Goal: Task Accomplishment & Management: Complete application form

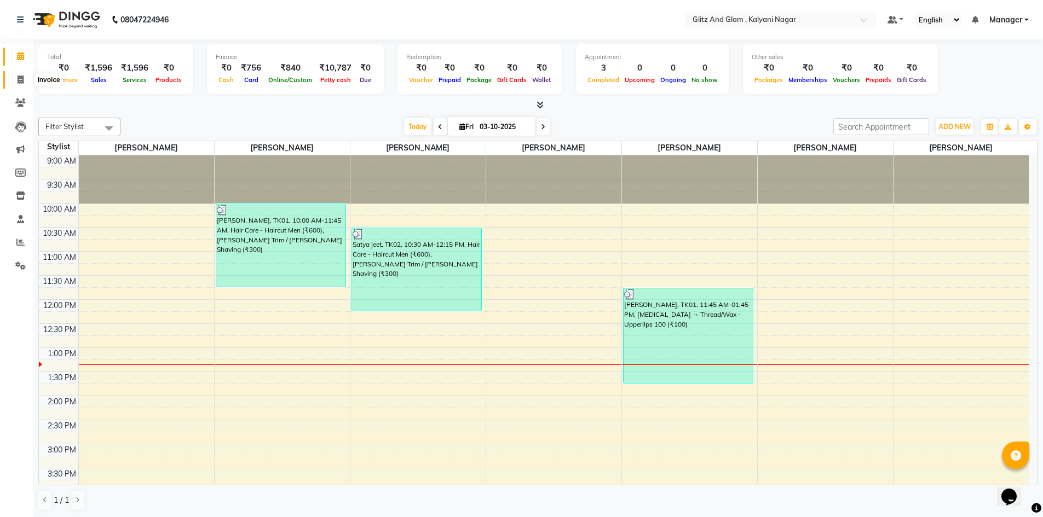
click at [18, 78] on icon at bounding box center [21, 80] width 6 height 8
select select "7347"
select select "service"
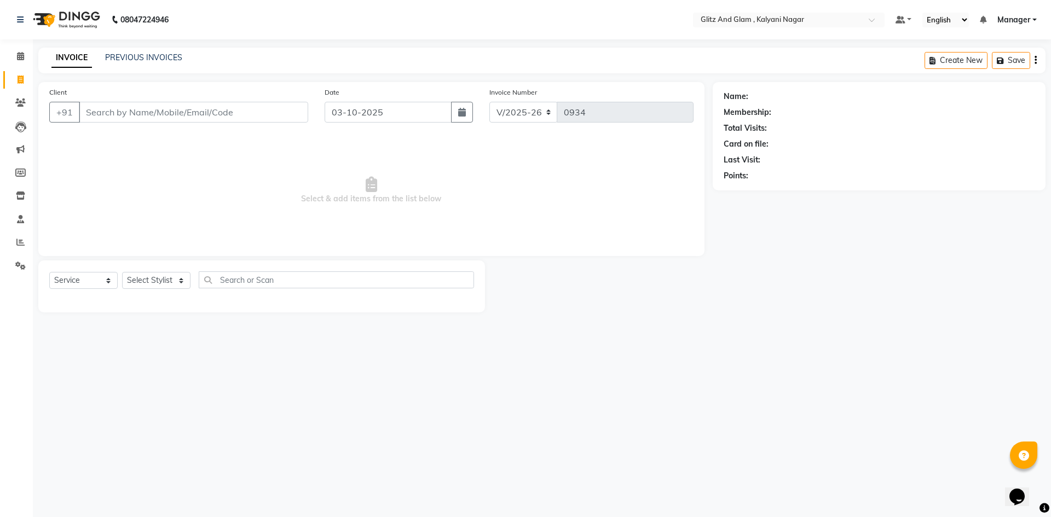
click at [107, 118] on input "Client" at bounding box center [193, 112] width 229 height 21
click at [139, 281] on select "Select Stylist [PERSON_NAME] [PERSON_NAME] [PERSON_NAME] [PERSON_NAME] [PERSON_…" at bounding box center [156, 280] width 68 height 17
select select "65895"
click at [122, 272] on select "Select Stylist [PERSON_NAME] [PERSON_NAME] [PERSON_NAME] [PERSON_NAME] [PERSON_…" at bounding box center [156, 280] width 68 height 17
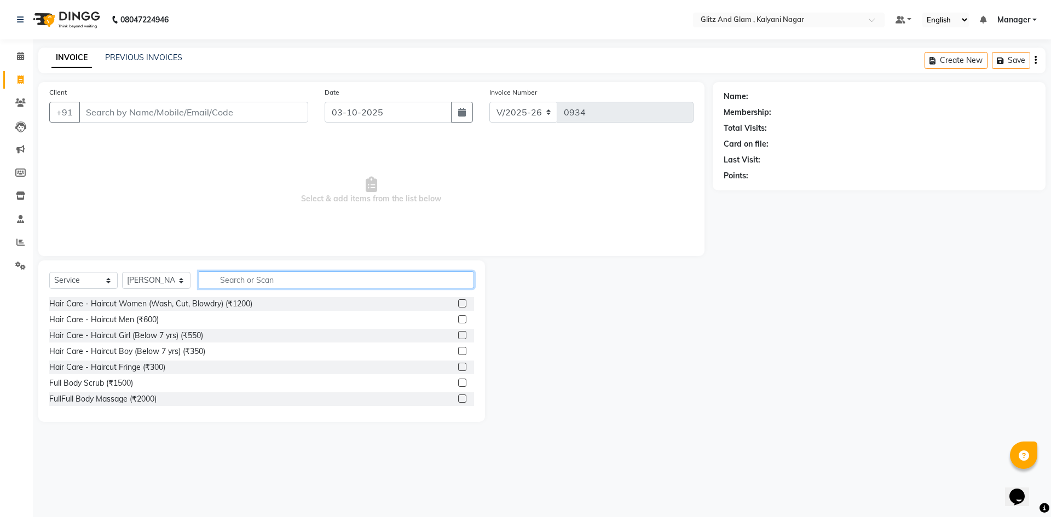
click at [273, 277] on input "text" at bounding box center [336, 280] width 275 height 17
click at [458, 319] on label at bounding box center [462, 319] width 8 height 8
click at [458, 319] on input "checkbox" at bounding box center [461, 319] width 7 height 7
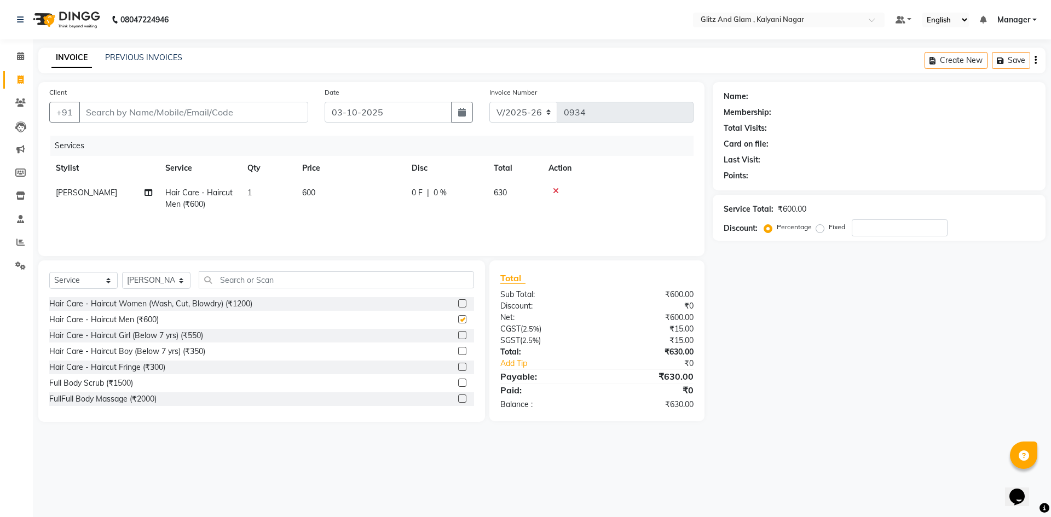
checkbox input "false"
click at [262, 281] on input "text" at bounding box center [336, 280] width 275 height 17
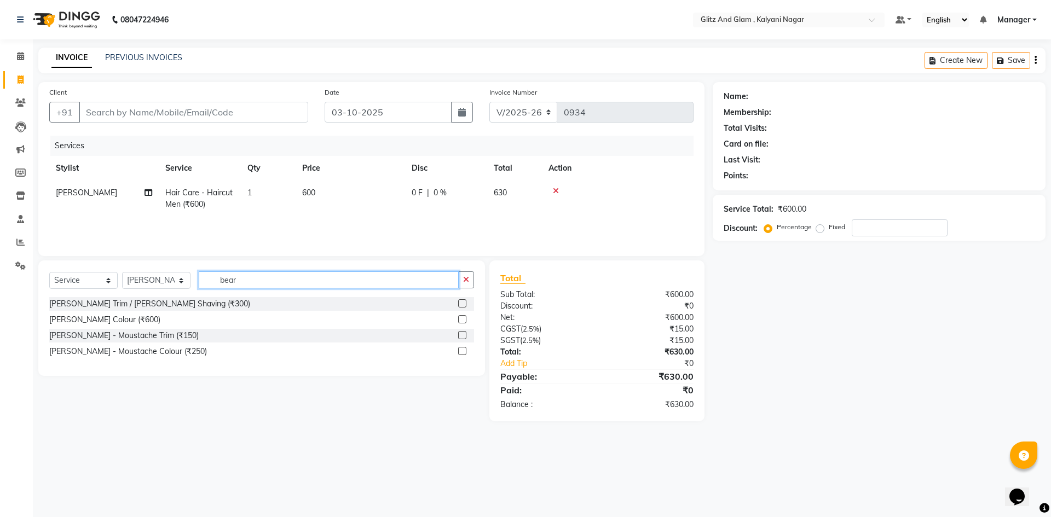
type input "bear"
click at [463, 303] on label at bounding box center [462, 303] width 8 height 8
click at [463, 303] on input "checkbox" at bounding box center [461, 304] width 7 height 7
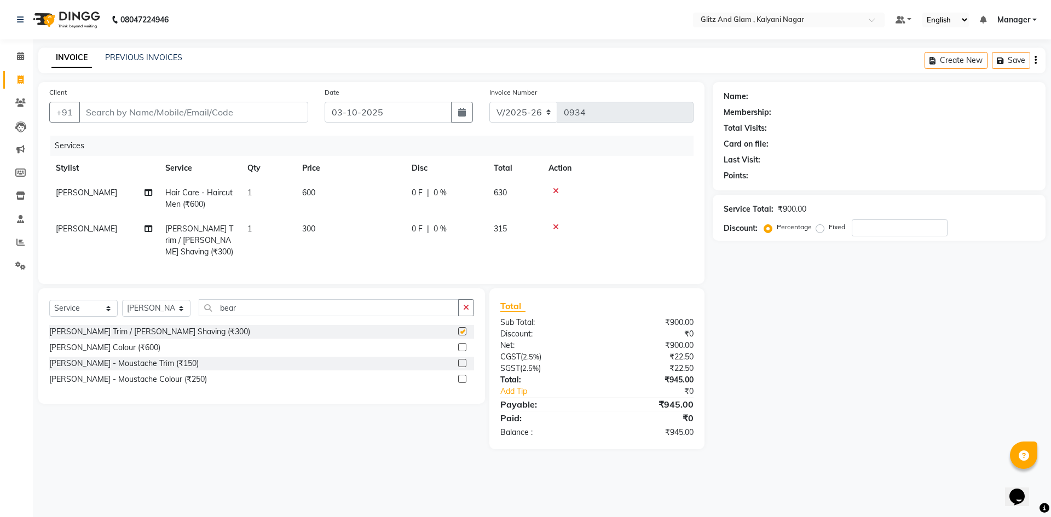
checkbox input "false"
click at [284, 316] on input "bear" at bounding box center [329, 307] width 260 height 17
type input "b"
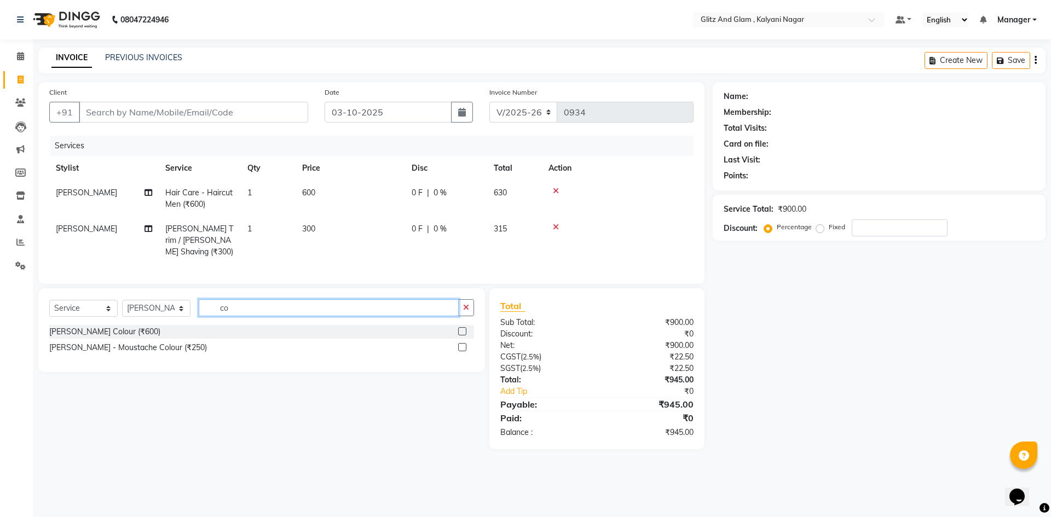
type input "c"
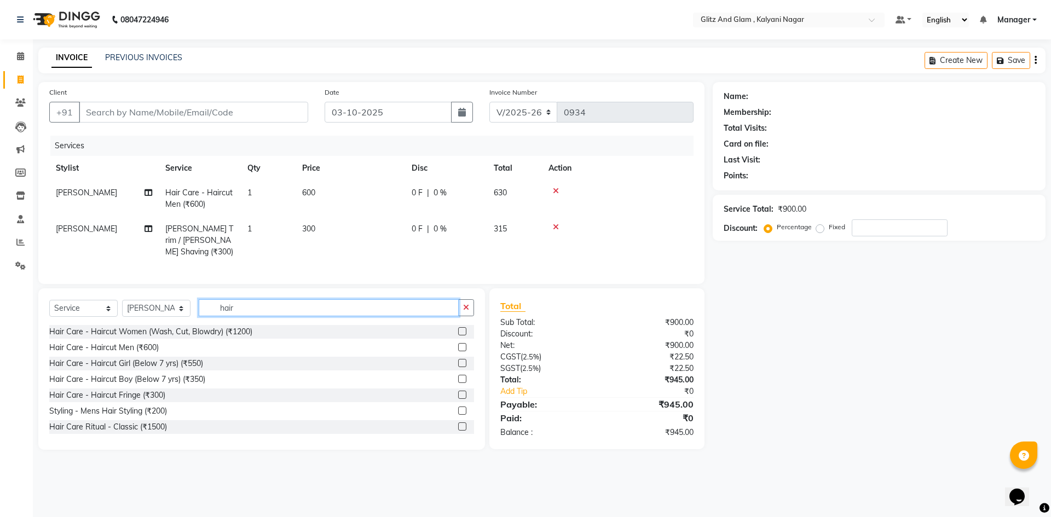
type input "hair"
click at [458, 336] on label at bounding box center [462, 331] width 8 height 8
click at [458, 336] on input "checkbox" at bounding box center [461, 332] width 7 height 7
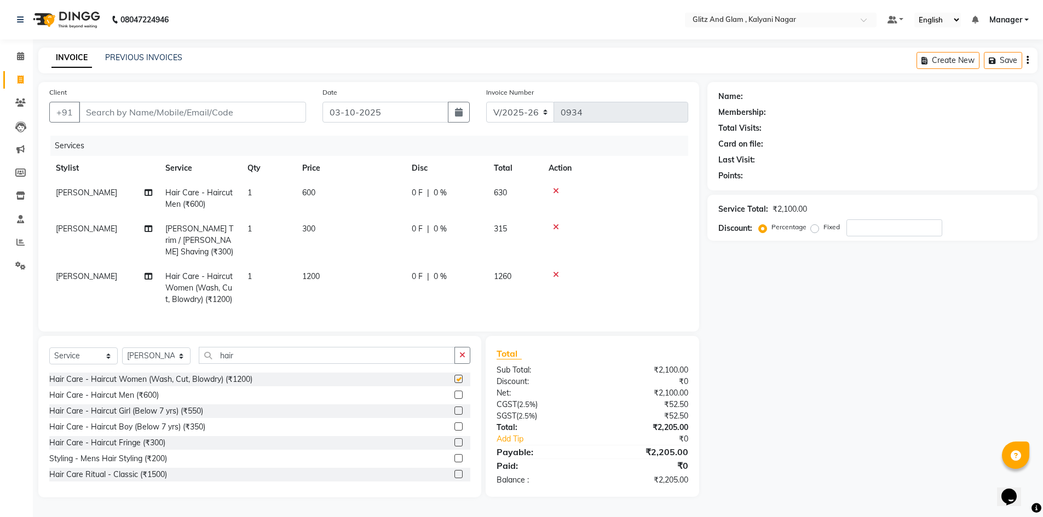
checkbox input "false"
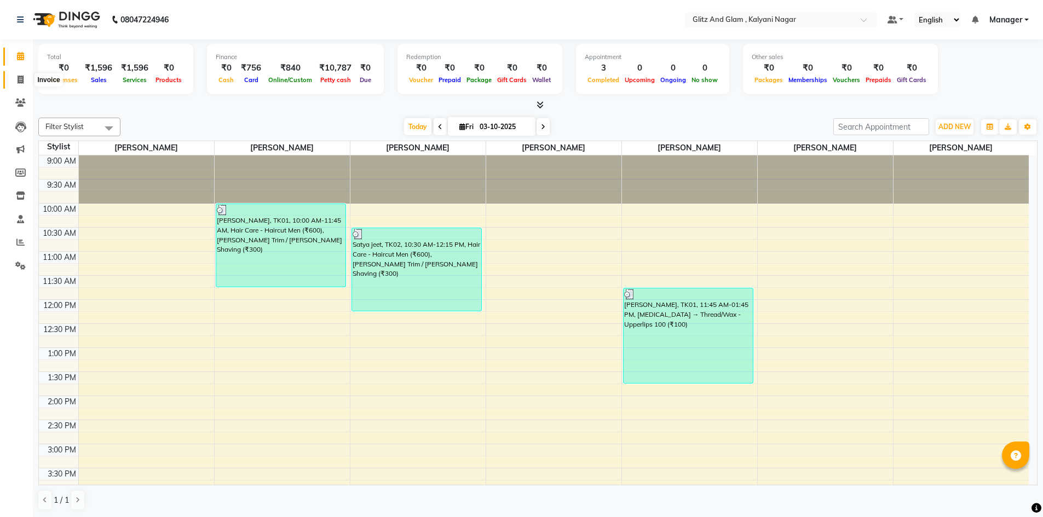
click at [21, 80] on icon at bounding box center [21, 80] width 6 height 8
select select "service"
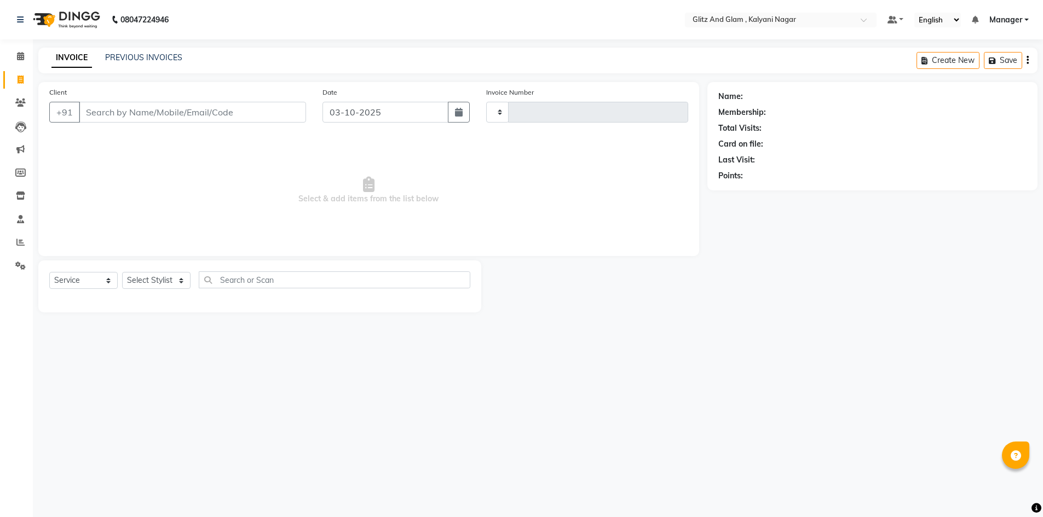
type input "0934"
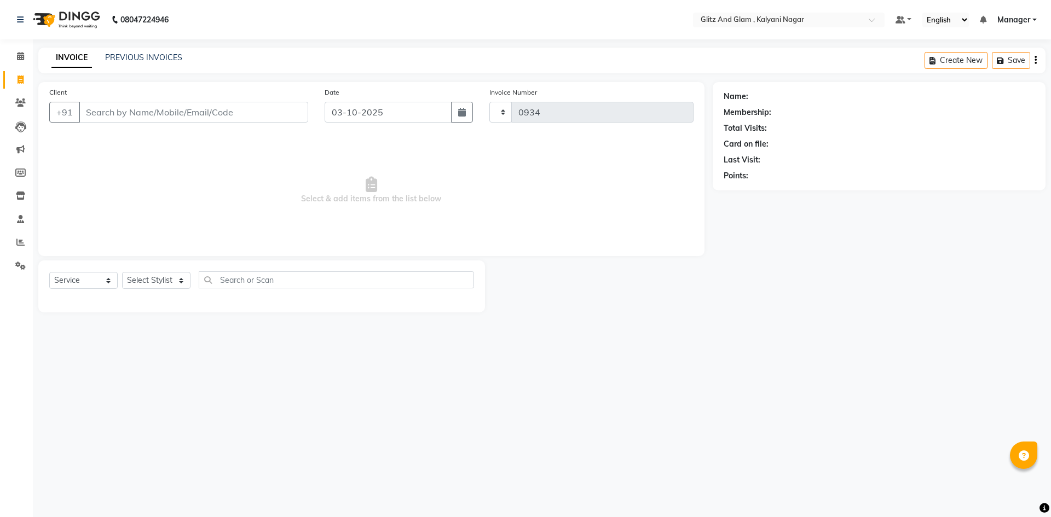
select select "7347"
drag, startPoint x: 162, startPoint y: 279, endPoint x: 162, endPoint y: 287, distance: 7.7
click at [162, 279] on select "Select Stylist [PERSON_NAME] [PERSON_NAME] [PERSON_NAME] [PERSON_NAME] [PERSON_…" at bounding box center [156, 280] width 68 height 17
select select "65897"
click at [122, 272] on select "Select Stylist [PERSON_NAME] [PERSON_NAME] [PERSON_NAME] [PERSON_NAME] [PERSON_…" at bounding box center [156, 280] width 68 height 17
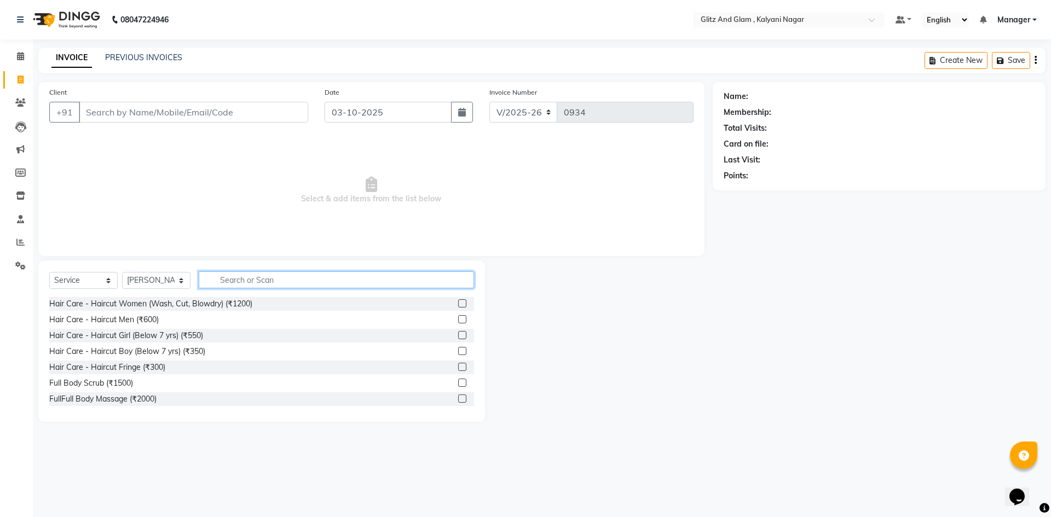
click at [241, 277] on input "text" at bounding box center [336, 280] width 275 height 17
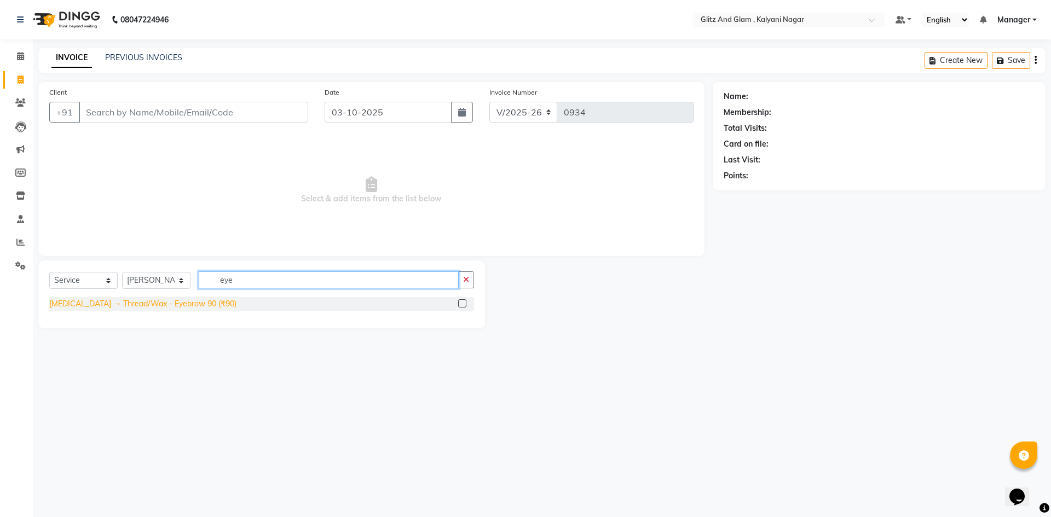
type input "eye"
click at [184, 303] on div "[MEDICAL_DATA] → Thread/Wax - Eyebrow 90 (₹90)" at bounding box center [142, 303] width 187 height 11
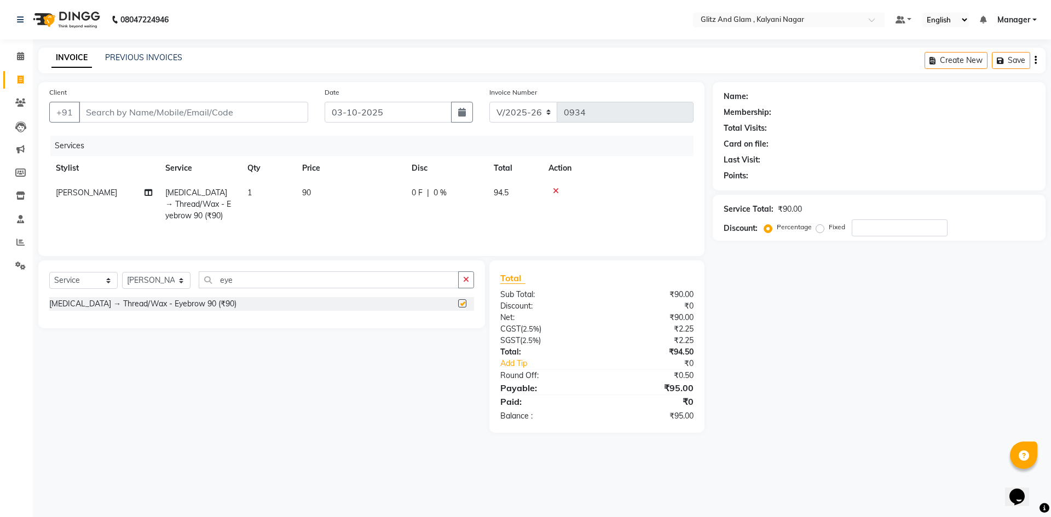
checkbox input "false"
click at [140, 279] on select "Select Stylist [PERSON_NAME] [PERSON_NAME] [PERSON_NAME] [PERSON_NAME] [PERSON_…" at bounding box center [156, 280] width 68 height 17
select select "65894"
click at [122, 272] on select "Select Stylist [PERSON_NAME] [PERSON_NAME] [PERSON_NAME] [PERSON_NAME] [PERSON_…" at bounding box center [156, 280] width 68 height 17
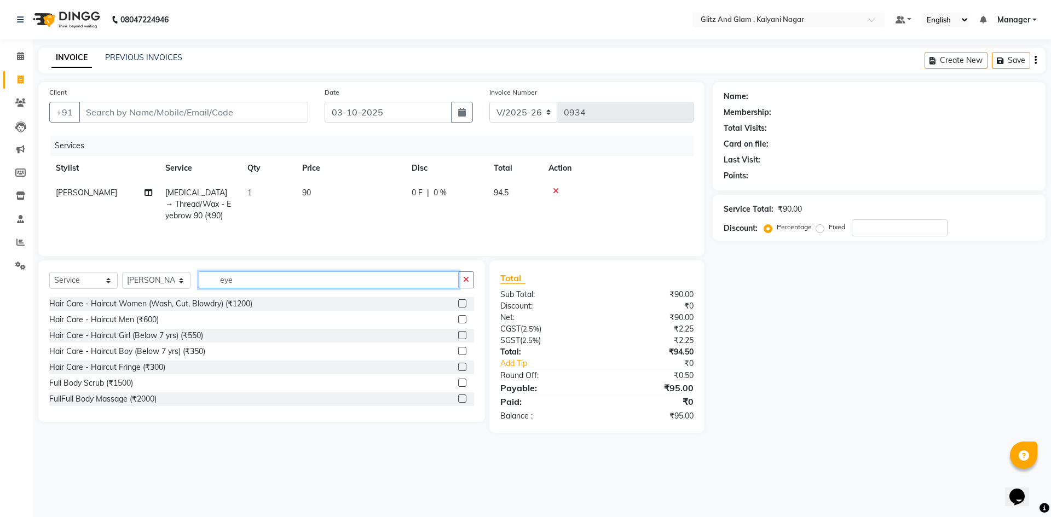
drag, startPoint x: 240, startPoint y: 282, endPoint x: 131, endPoint y: 285, distance: 108.5
click at [131, 285] on div "Select Service Product Membership Package Voucher Prepaid Gift Card Select Styl…" at bounding box center [261, 285] width 425 height 26
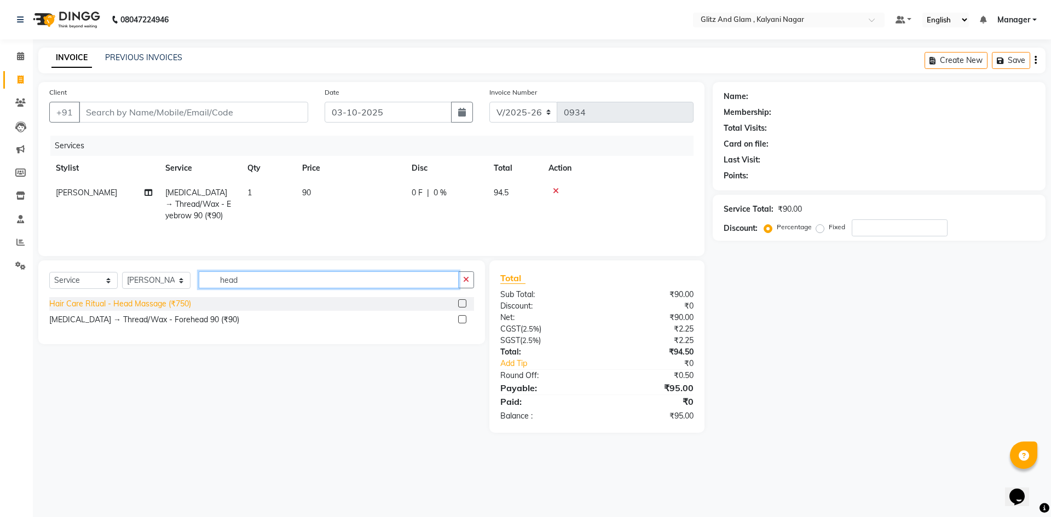
type input "head"
click at [126, 307] on div "Hair Care Ritual - Head Massage (₹750)" at bounding box center [120, 303] width 142 height 11
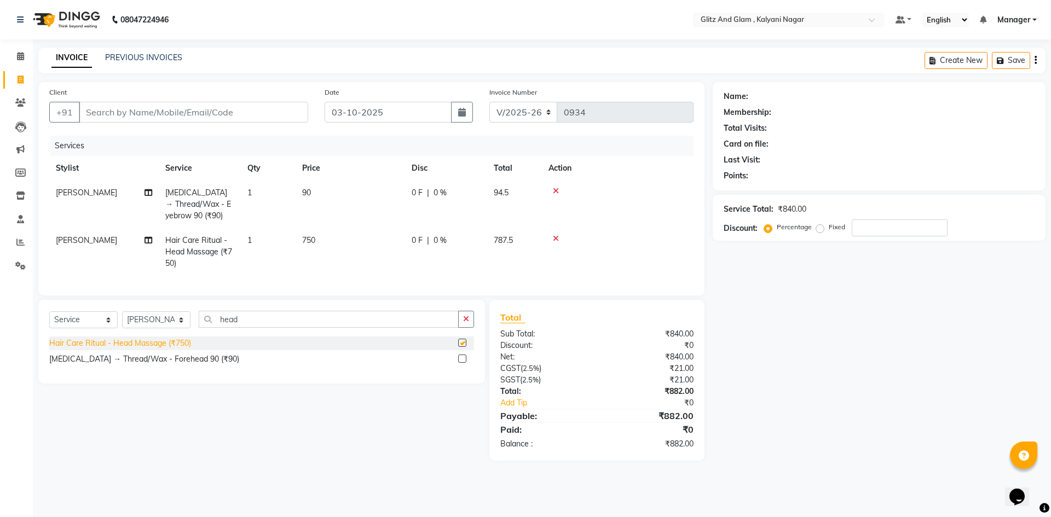
checkbox input "false"
click at [237, 113] on input "Client" at bounding box center [193, 112] width 229 height 21
type input "8"
type input "0"
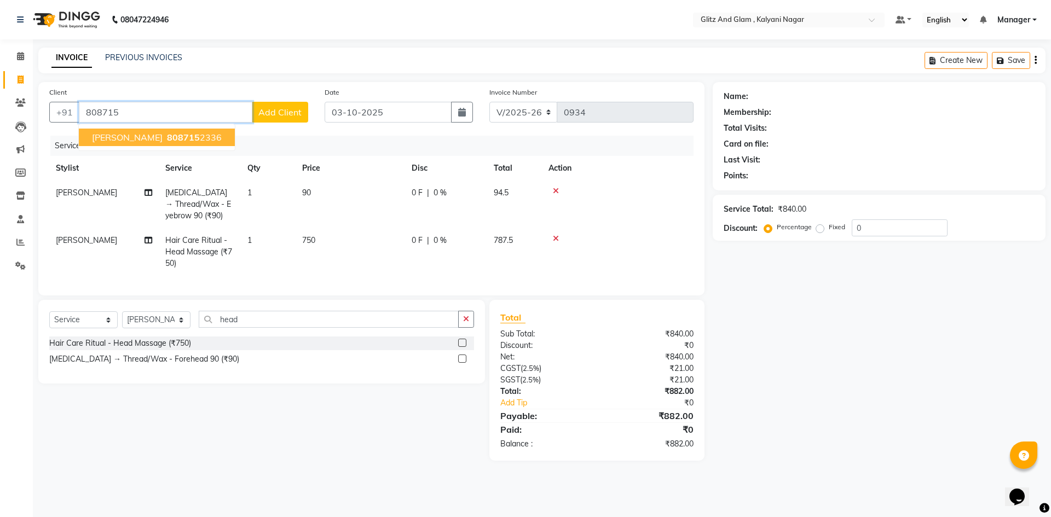
click at [181, 137] on span "808715" at bounding box center [183, 137] width 33 height 11
type input "8087152336"
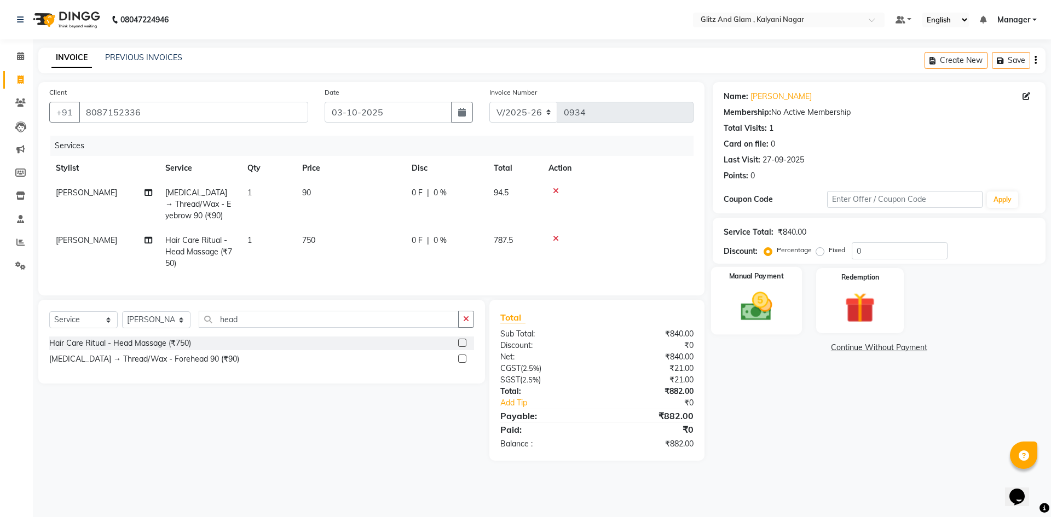
click at [768, 311] on img at bounding box center [756, 307] width 51 height 36
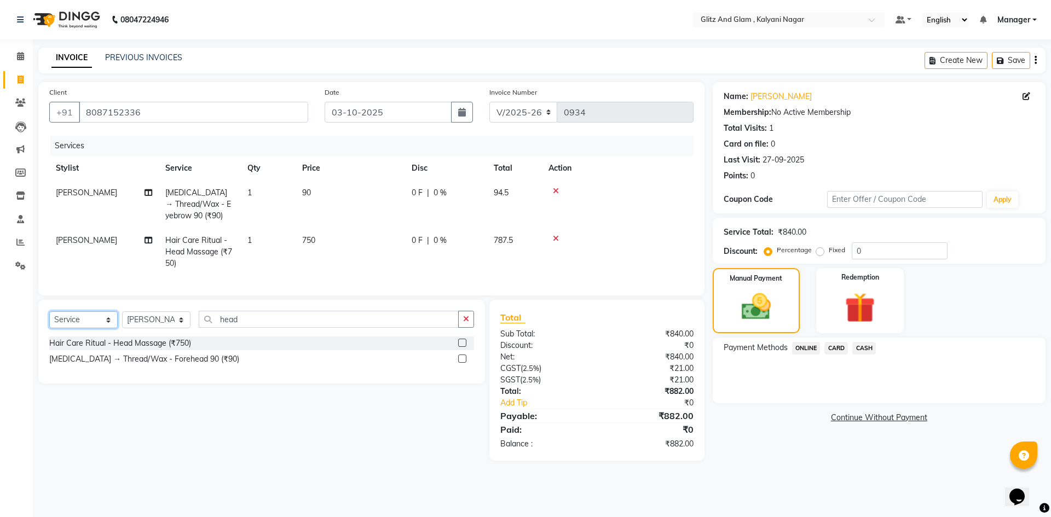
click at [79, 328] on select "Select Service Product Membership Package Voucher Prepaid Gift Card" at bounding box center [83, 320] width 68 height 17
click at [49, 320] on select "Select Service Product Membership Package Voucher Prepaid Gift Card" at bounding box center [83, 320] width 68 height 17
click at [57, 381] on div "anual" at bounding box center [58, 375] width 19 height 11
select select "select"
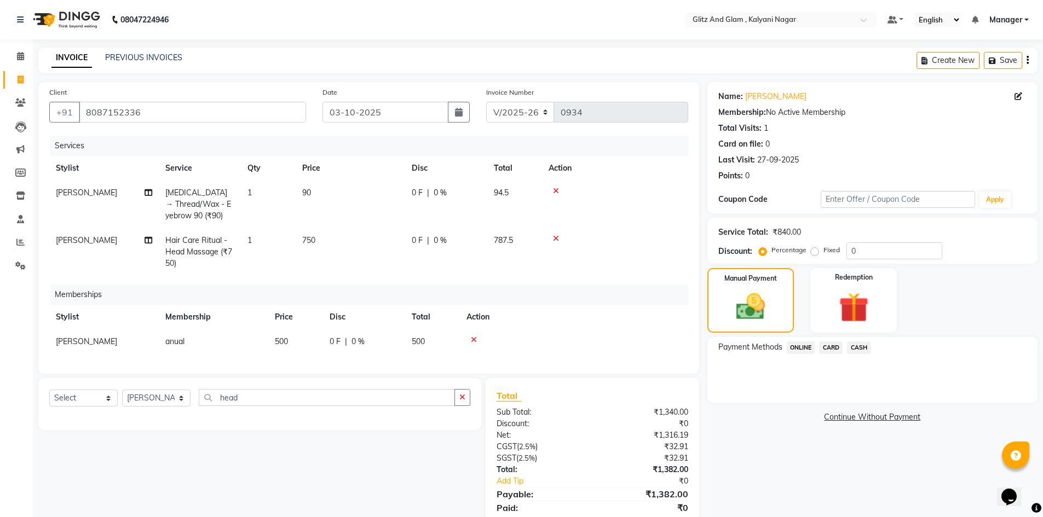
click at [83, 344] on span "[PERSON_NAME]" at bounding box center [86, 342] width 61 height 10
select select "65894"
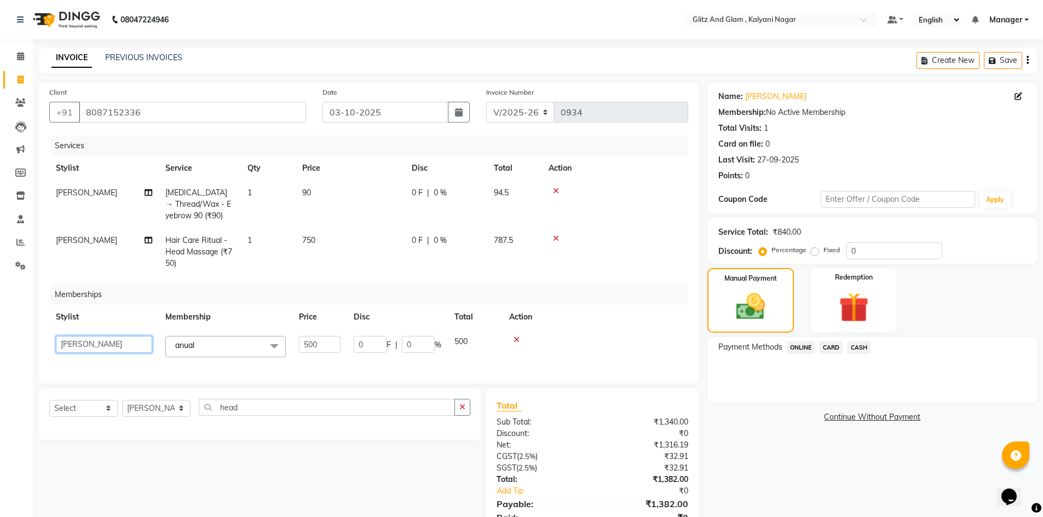
click at [100, 344] on select "ARCHANA GAWALI Ashirwad Sapkal Bharati Dalvi Harshal Dalavi Kunal Raut Manager …" at bounding box center [104, 344] width 96 height 17
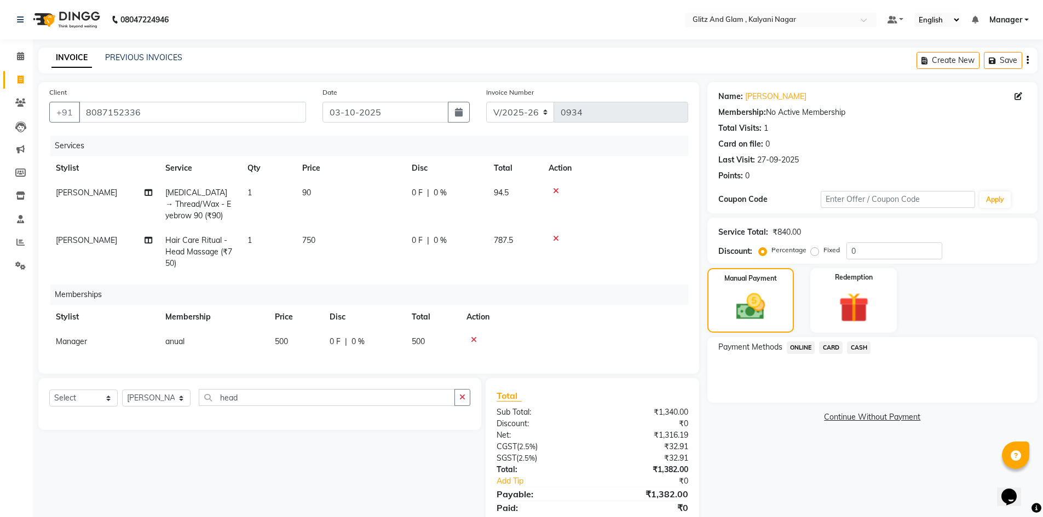
click at [816, 474] on div "Name: Pooja Thakur Membership: No Active Membership Total Visits: 1 Card on fil…" at bounding box center [876, 310] width 338 height 457
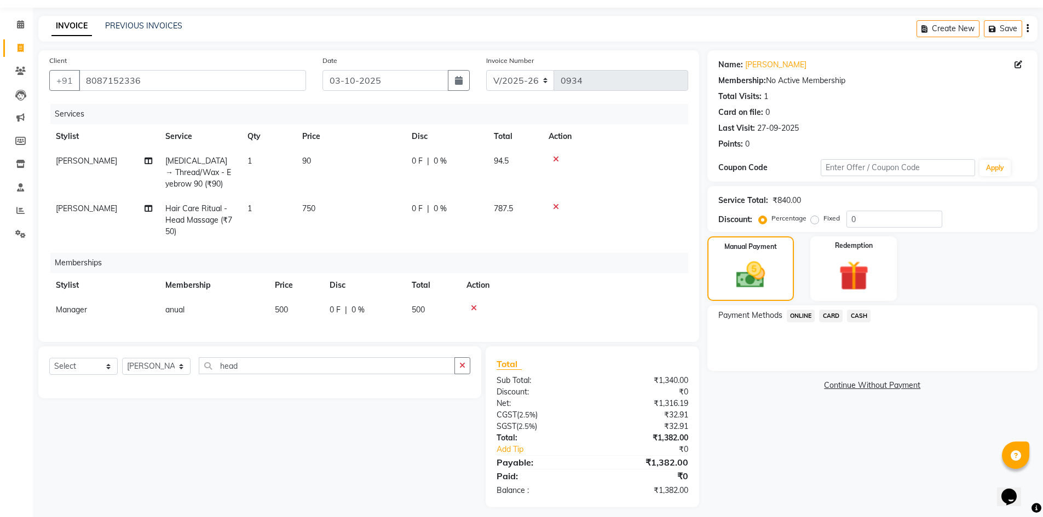
scroll to position [47, 0]
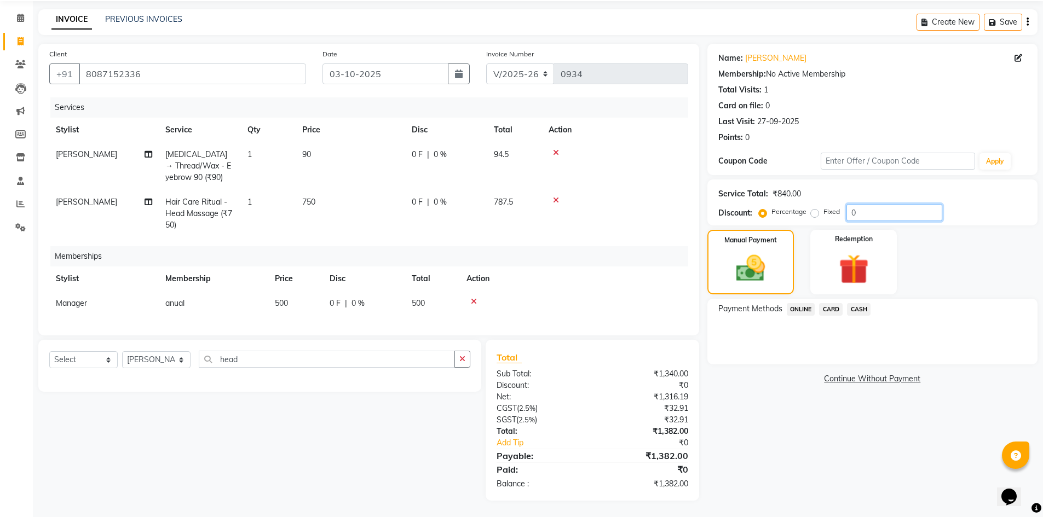
click at [872, 204] on input "0" at bounding box center [894, 212] width 96 height 17
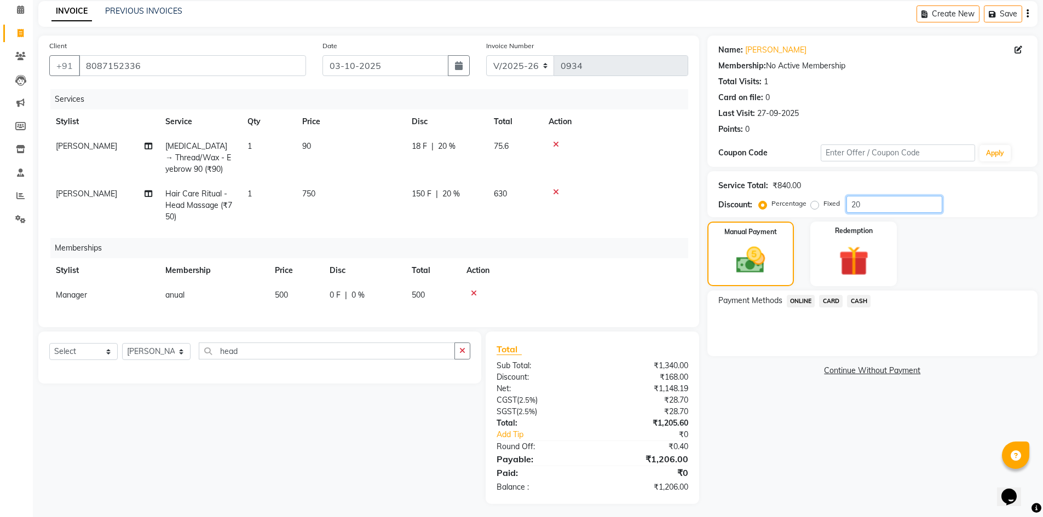
type input "20"
click at [790, 420] on div "Name: Pooja Thakur Membership: No Active Membership Total Visits: 1 Card on fil…" at bounding box center [876, 270] width 338 height 469
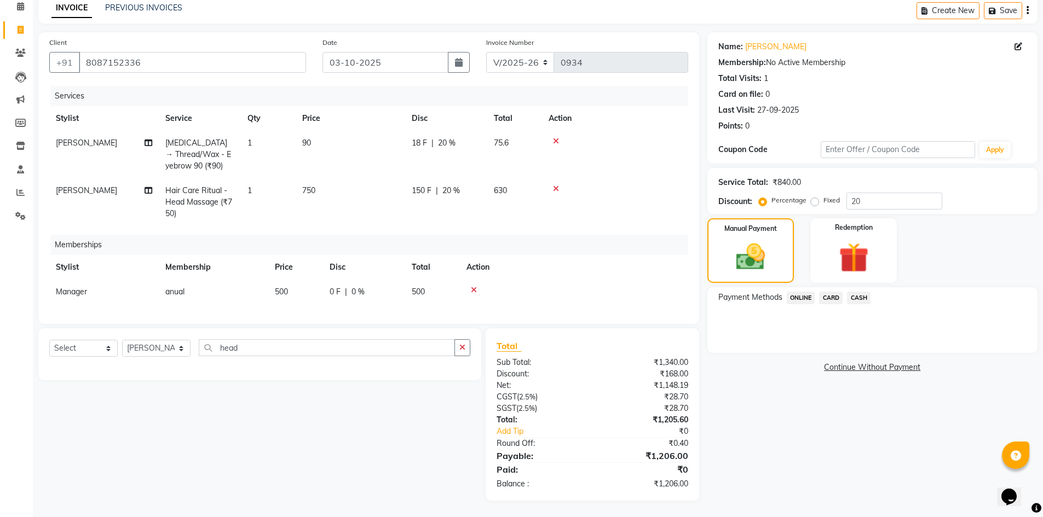
scroll to position [58, 0]
click at [806, 292] on span "ONLINE" at bounding box center [801, 298] width 28 height 13
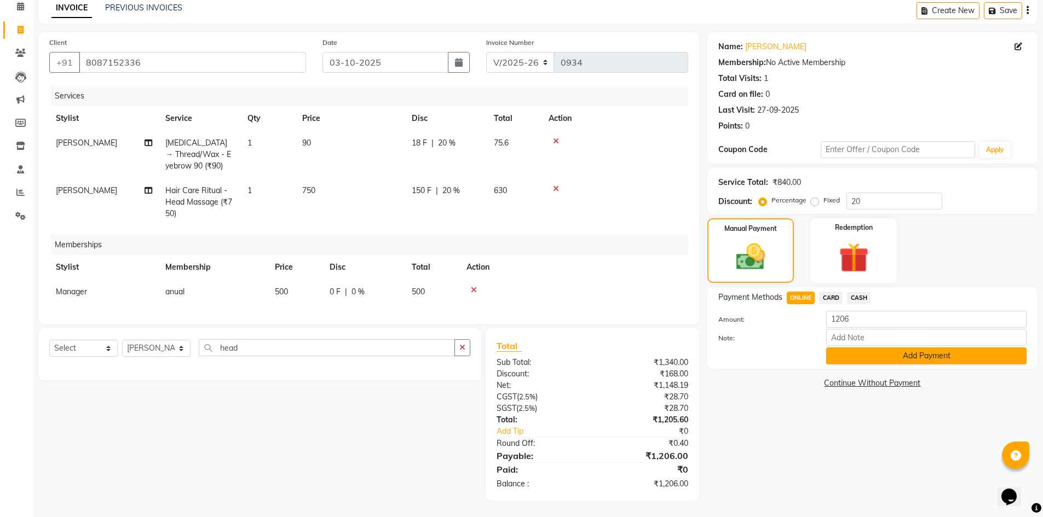
click at [871, 350] on button "Add Payment" at bounding box center [926, 356] width 200 height 17
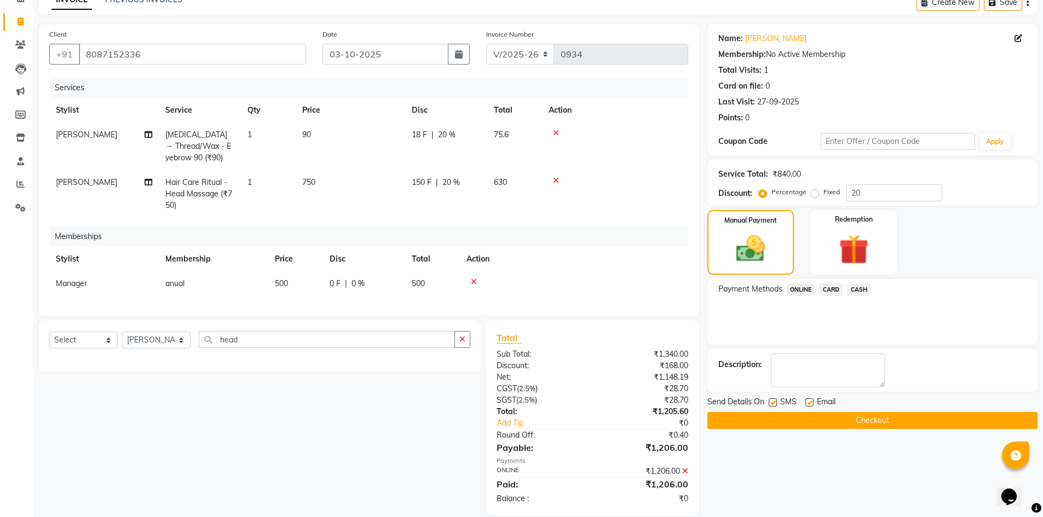
click at [872, 419] on button "Checkout" at bounding box center [872, 420] width 330 height 17
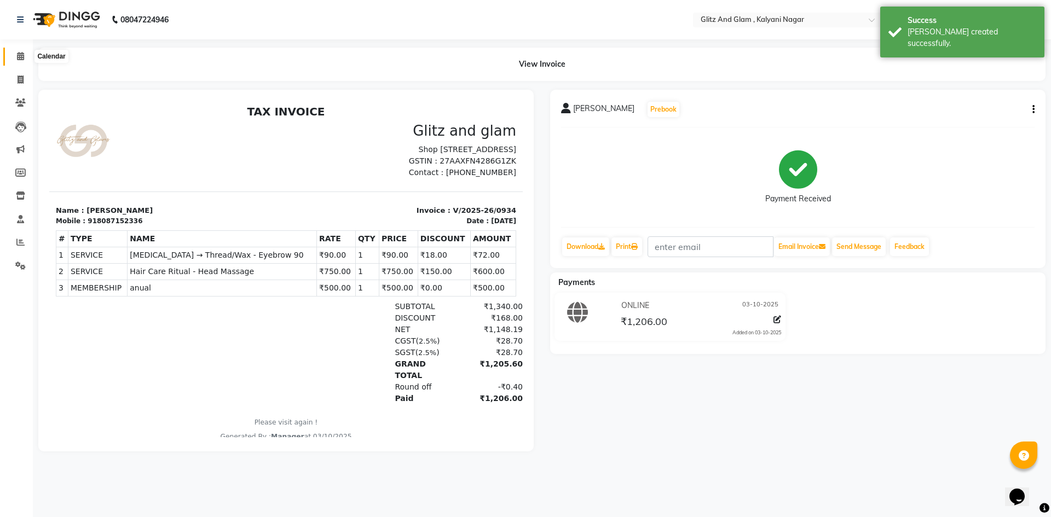
click at [21, 55] on icon at bounding box center [20, 56] width 7 height 8
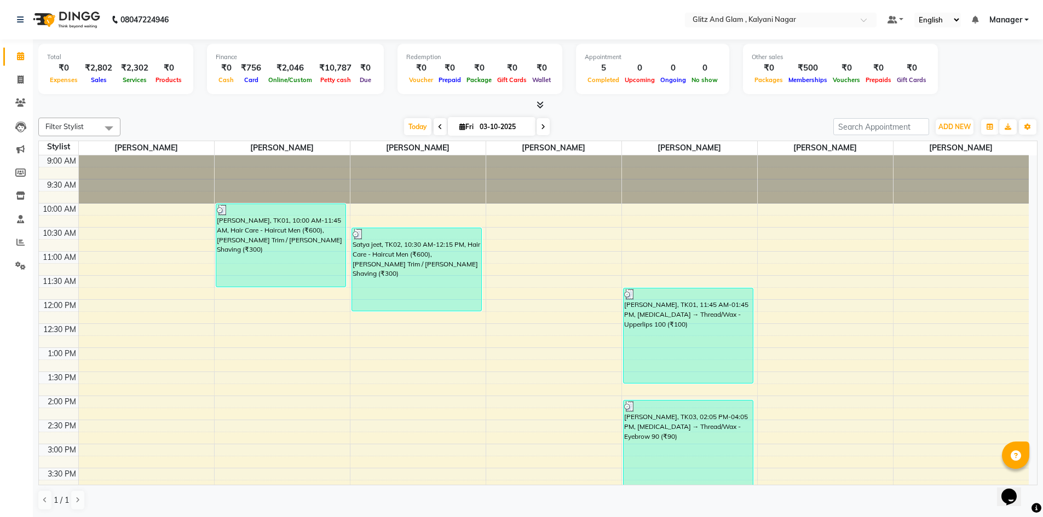
click at [461, 124] on icon at bounding box center [462, 126] width 6 height 7
select select "10"
select select "2025"
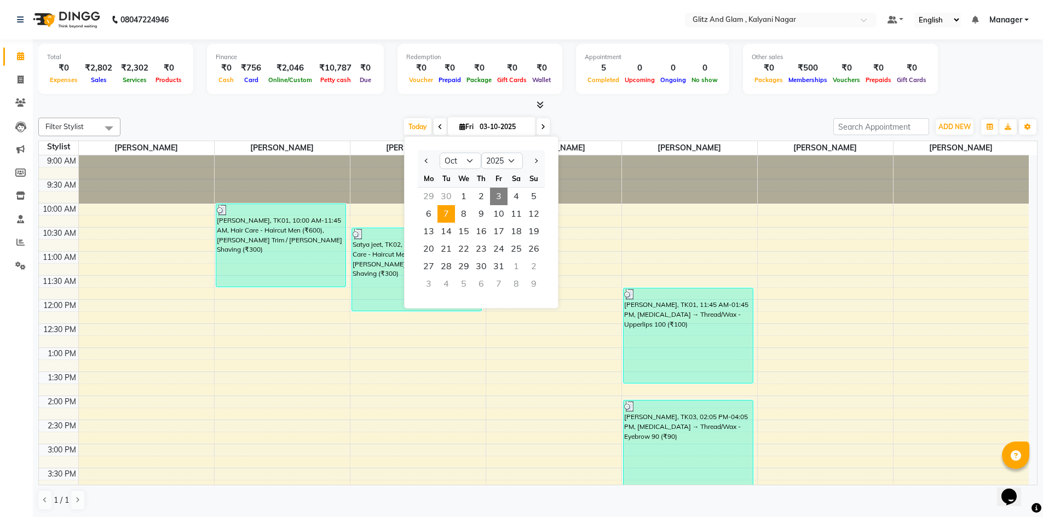
click at [447, 211] on span "7" at bounding box center [446, 214] width 18 height 18
type input "07-10-2025"
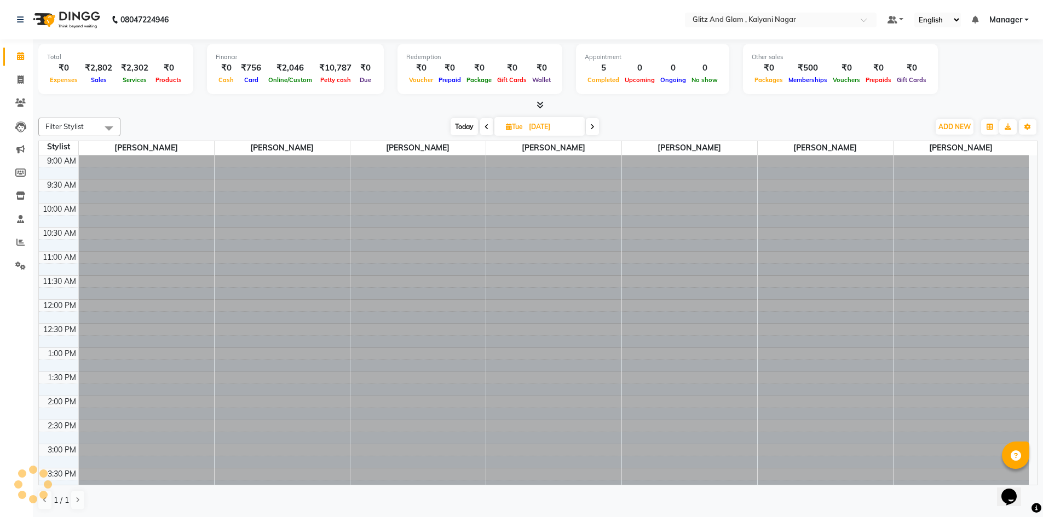
scroll to position [296, 0]
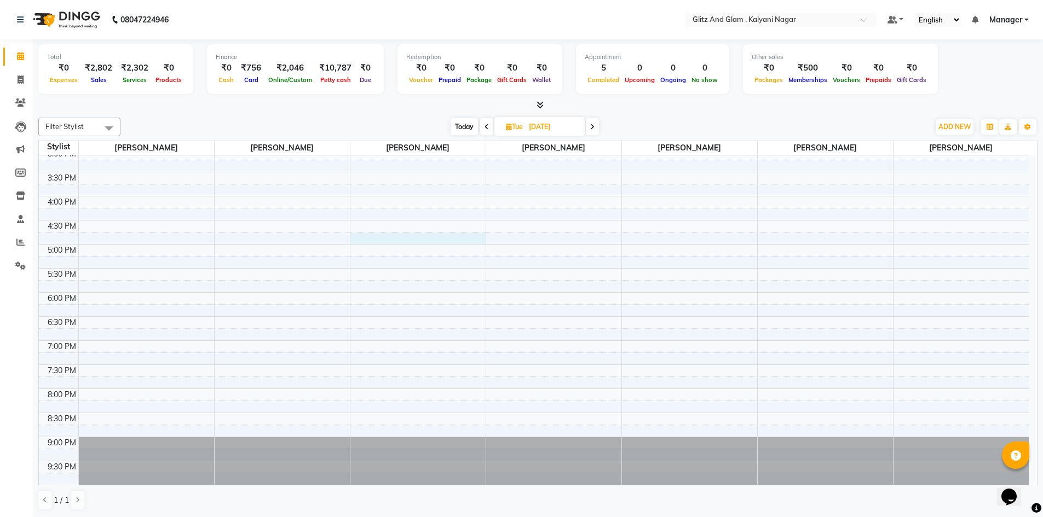
click at [427, 243] on div "9:00 AM 9:30 AM 10:00 AM 10:30 AM 11:00 AM 11:30 AM 12:00 PM 12:30 PM 1:00 PM 1…" at bounding box center [534, 172] width 990 height 626
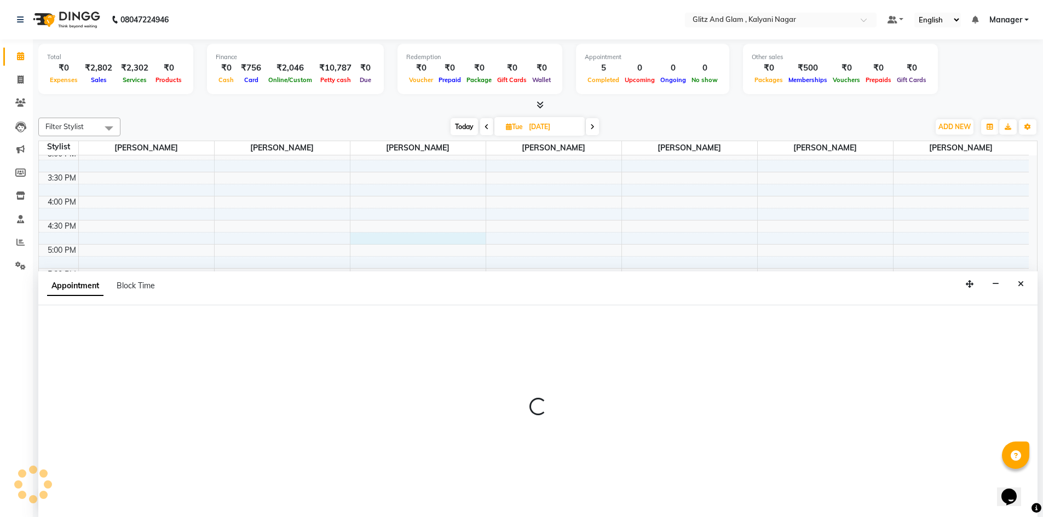
scroll to position [1, 0]
select select "65895"
select select "1005"
select select "tentative"
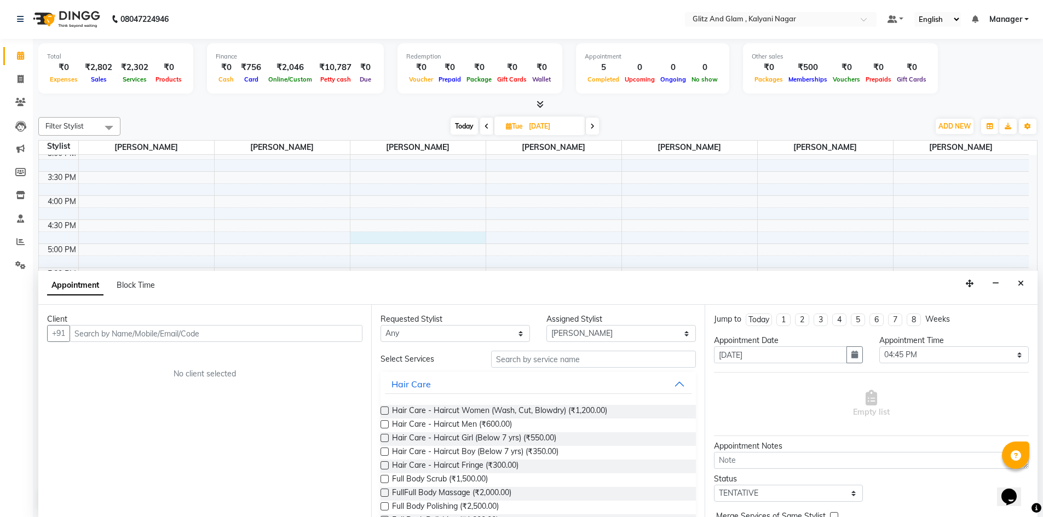
click at [140, 333] on input "text" at bounding box center [216, 333] width 293 height 17
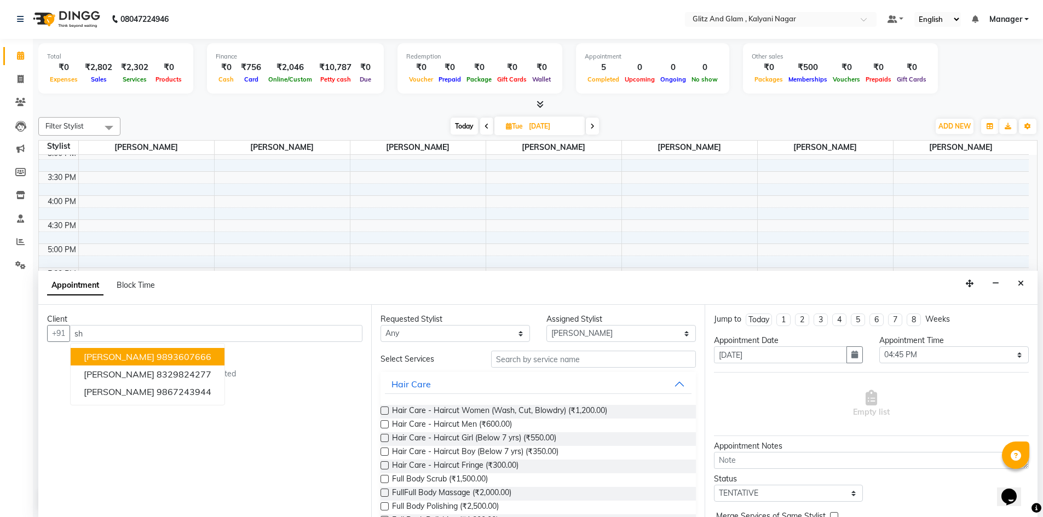
type input "s"
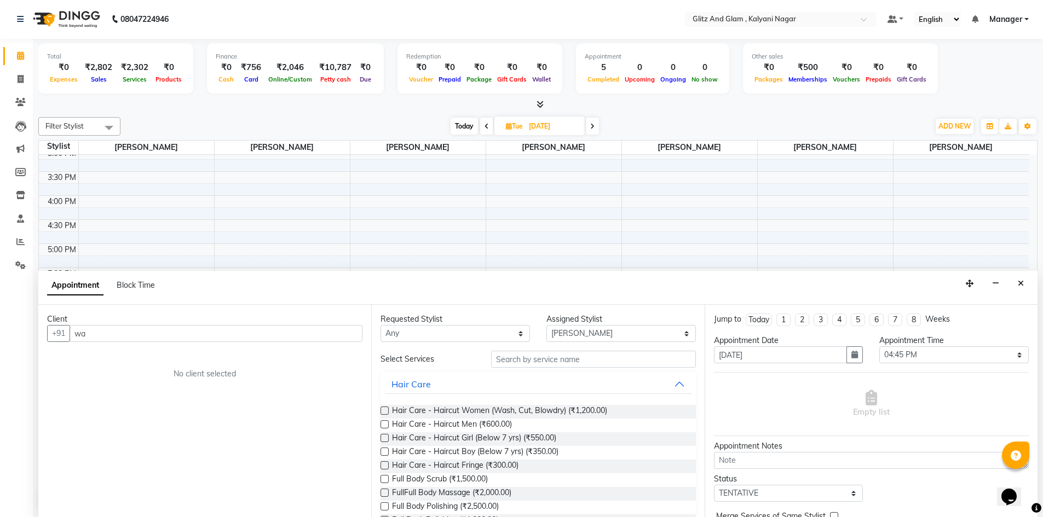
type input "w"
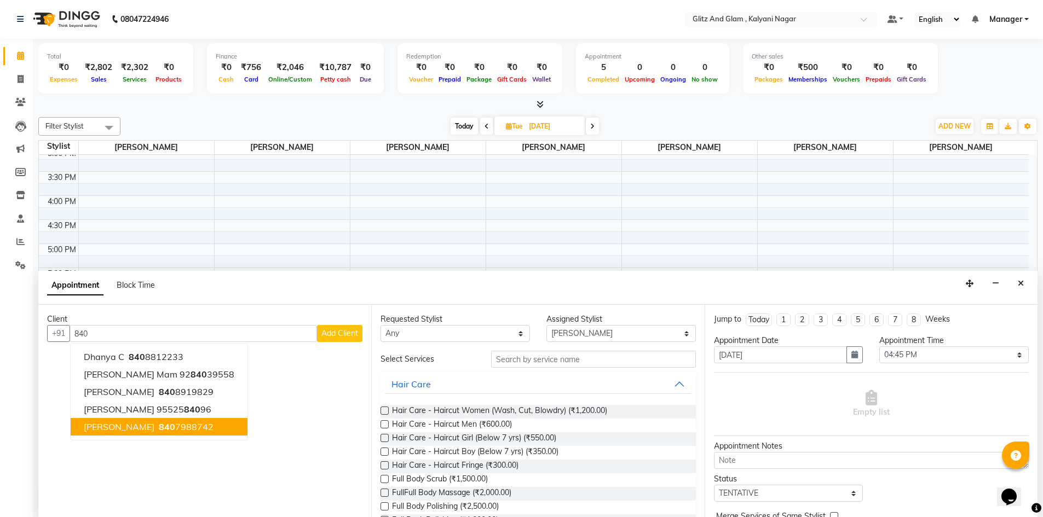
click at [102, 428] on span "Shrutika Mam" at bounding box center [119, 427] width 71 height 11
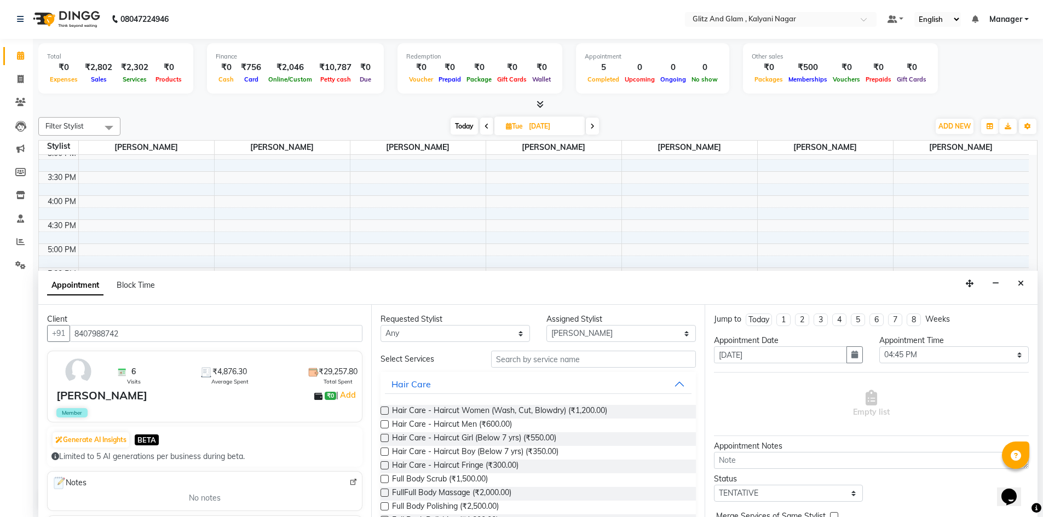
type input "8407988742"
click at [526, 359] on input "text" at bounding box center [593, 359] width 205 height 17
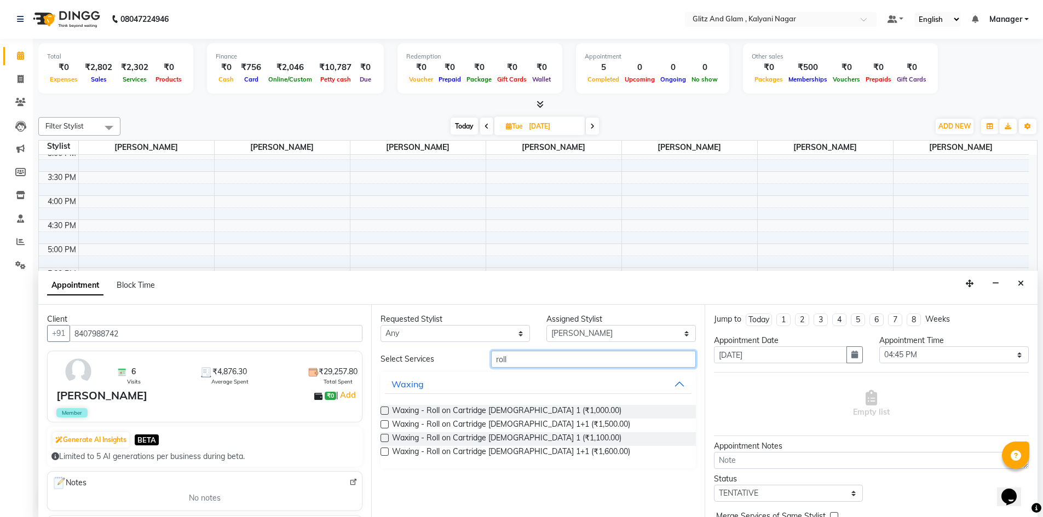
type input "roll"
click at [384, 409] on label at bounding box center [385, 411] width 8 height 8
click at [384, 409] on input "checkbox" at bounding box center [384, 411] width 7 height 7
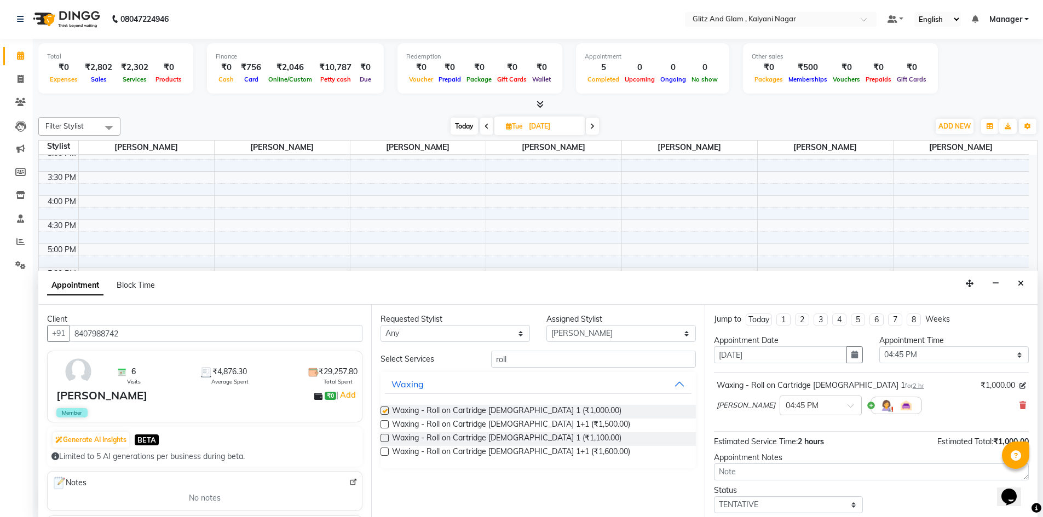
checkbox input "false"
click at [798, 405] on input "text" at bounding box center [810, 404] width 48 height 11
click at [798, 478] on div "12:00 PM" at bounding box center [820, 479] width 81 height 20
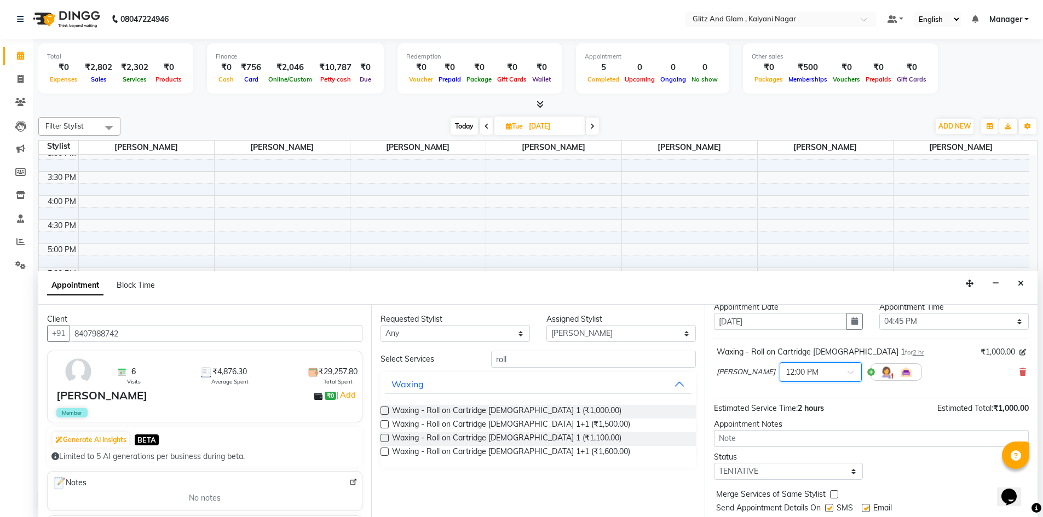
scroll to position [65, 0]
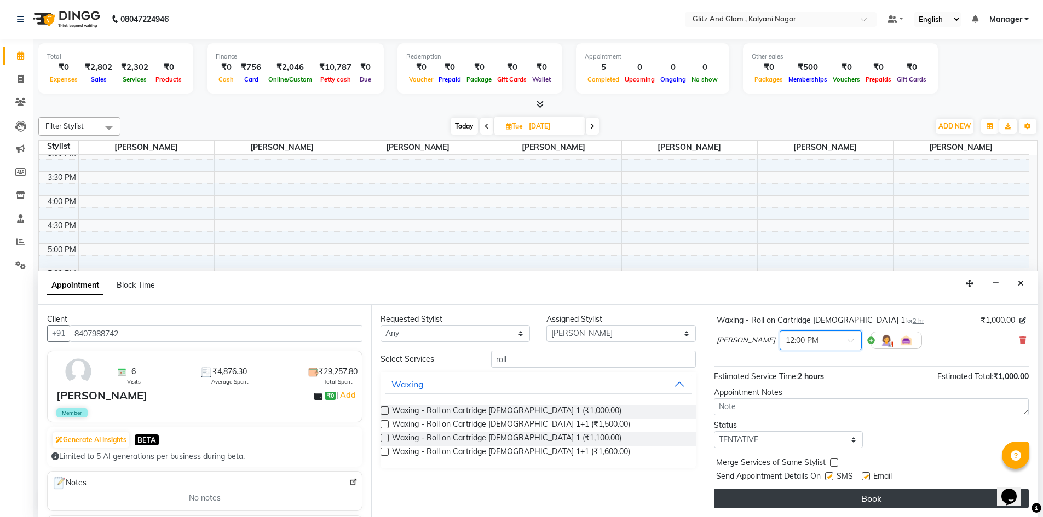
click at [802, 505] on button "Book" at bounding box center [871, 499] width 315 height 20
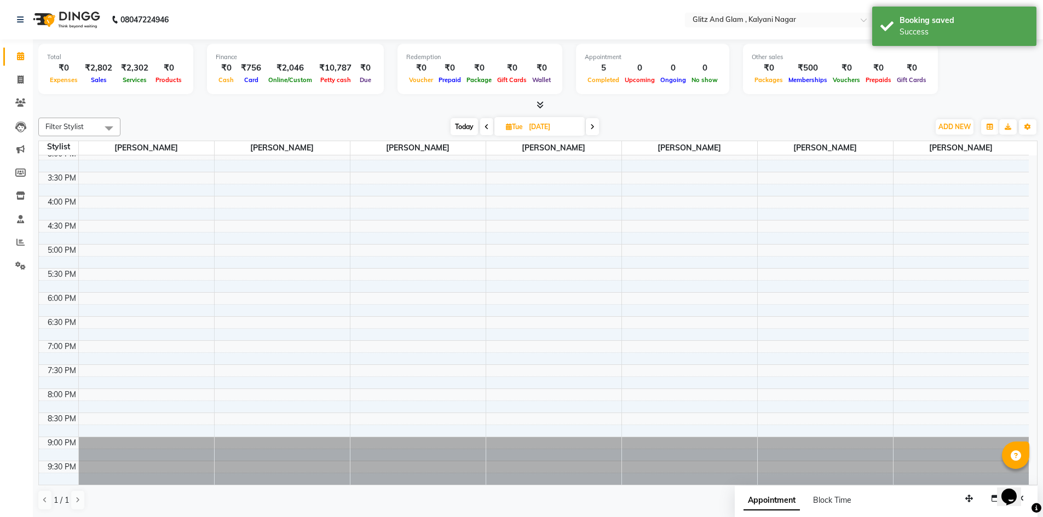
scroll to position [0, 0]
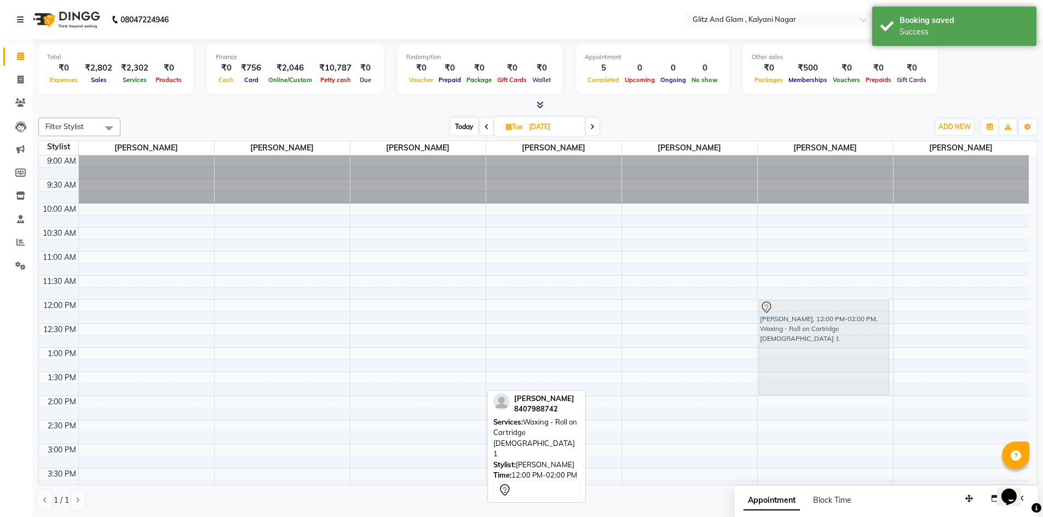
drag, startPoint x: 378, startPoint y: 351, endPoint x: 730, endPoint y: 353, distance: 351.5
click at [730, 353] on div "9:00 AM 9:30 AM 10:00 AM 10:30 AM 11:00 AM 11:30 AM 12:00 PM 12:30 PM 1:00 PM 1…" at bounding box center [534, 468] width 990 height 626
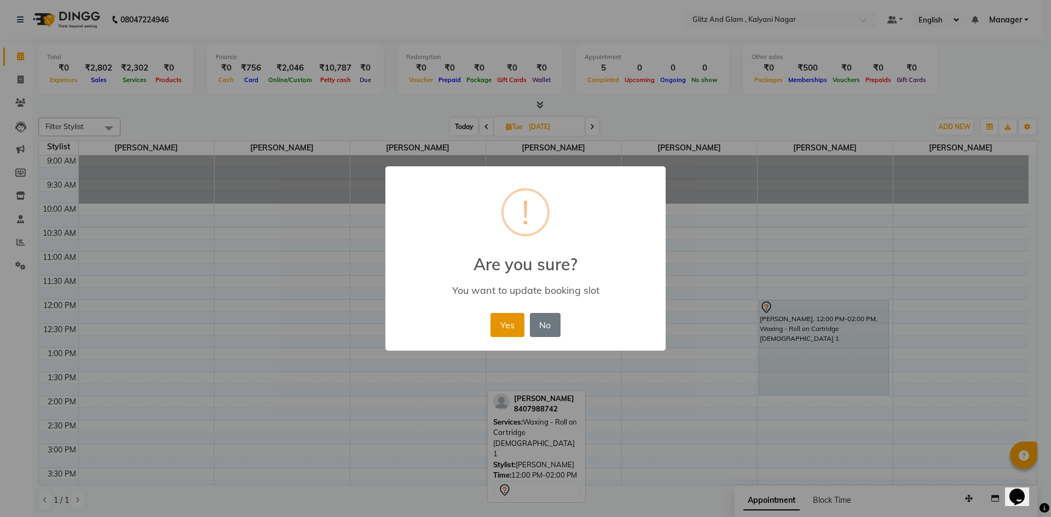
click at [496, 322] on button "Yes" at bounding box center [507, 325] width 33 height 24
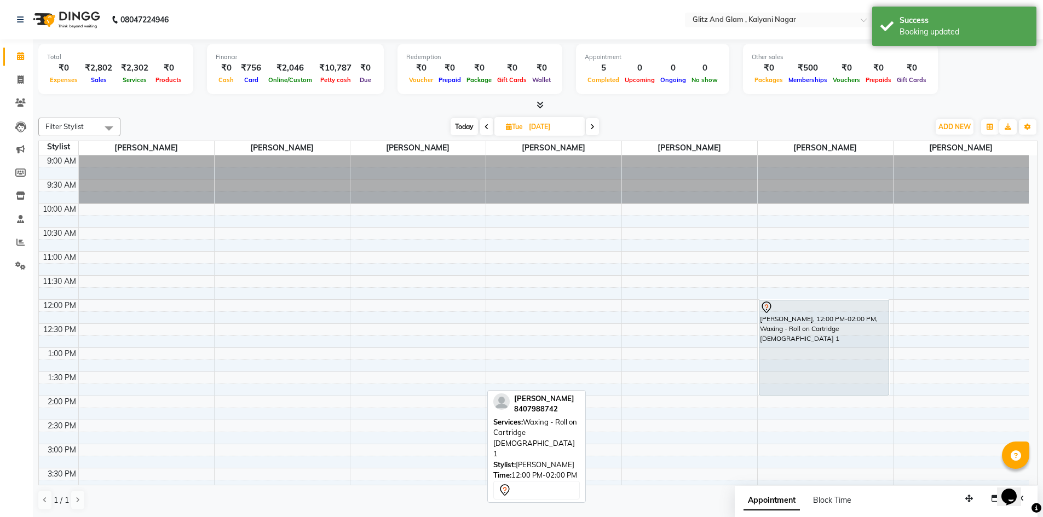
click at [463, 126] on span "Today" at bounding box center [464, 126] width 27 height 17
type input "03-10-2025"
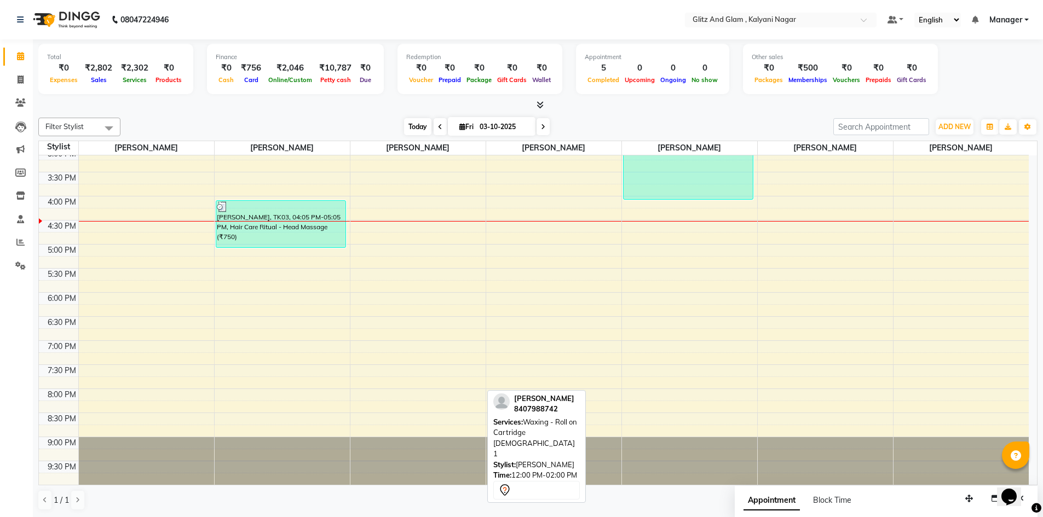
scroll to position [1, 0]
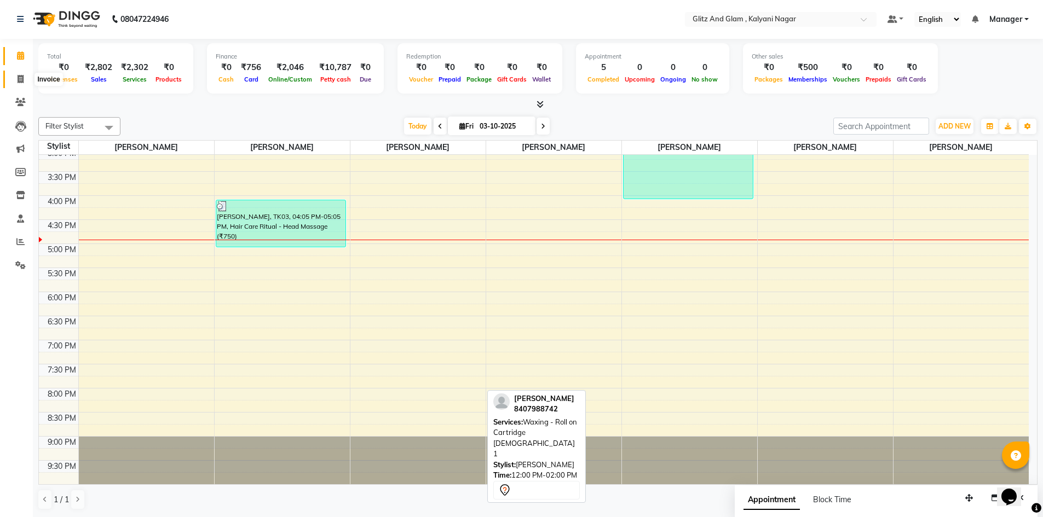
click at [20, 75] on icon at bounding box center [21, 79] width 6 height 8
select select "7347"
select select "service"
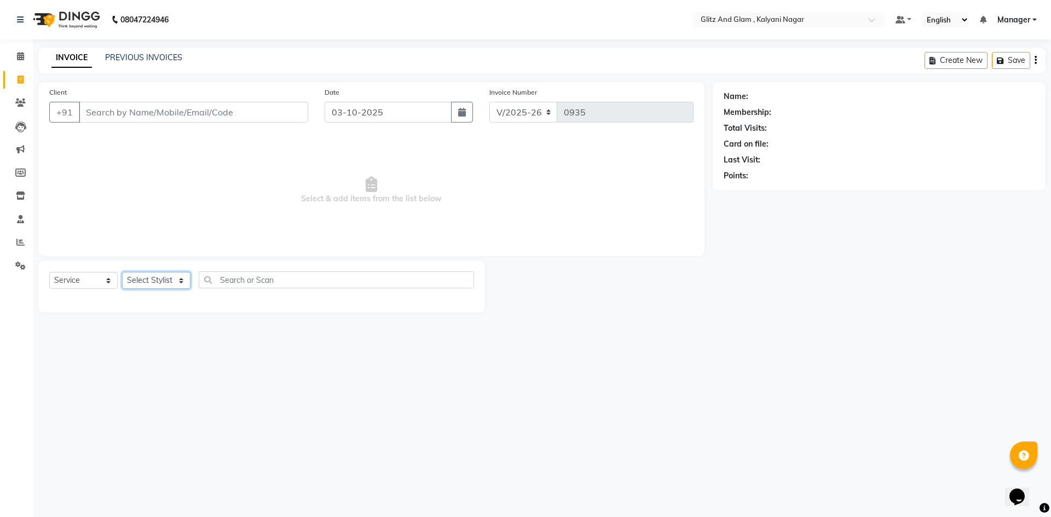
drag, startPoint x: 136, startPoint y: 278, endPoint x: 147, endPoint y: 286, distance: 13.7
click at [136, 278] on select "Select Stylist [PERSON_NAME] [PERSON_NAME] [PERSON_NAME] [PERSON_NAME] [PERSON_…" at bounding box center [156, 280] width 68 height 17
select select "65895"
click at [122, 272] on select "Select Stylist [PERSON_NAME] [PERSON_NAME] [PERSON_NAME] [PERSON_NAME] [PERSON_…" at bounding box center [156, 280] width 68 height 17
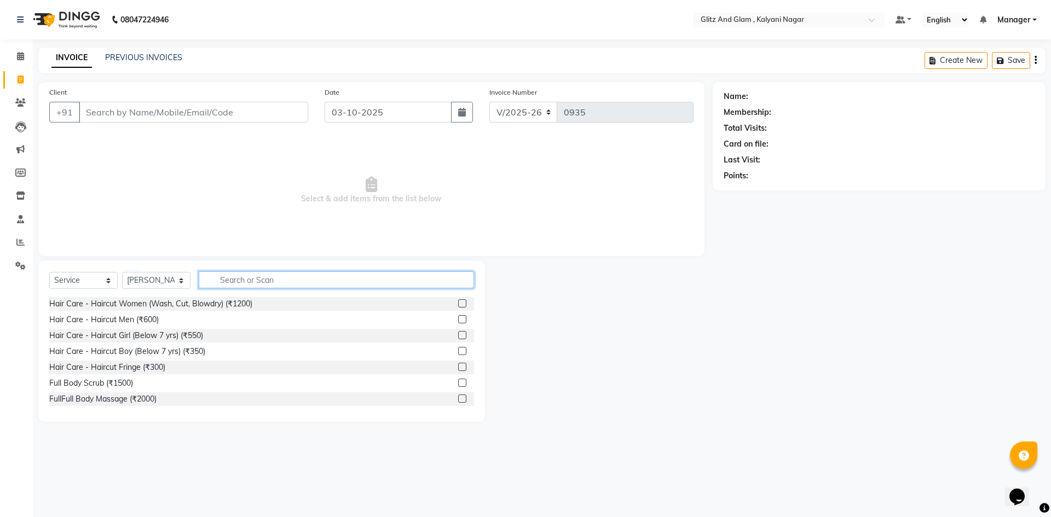
click at [242, 283] on input "text" at bounding box center [336, 280] width 275 height 17
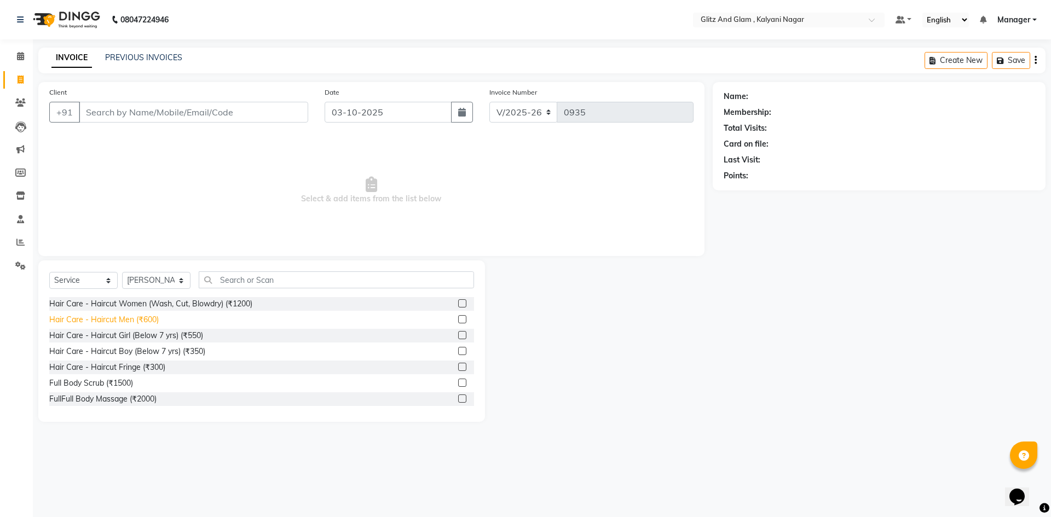
click at [141, 317] on div "Hair Care - Haircut Men (₹600)" at bounding box center [104, 319] width 110 height 11
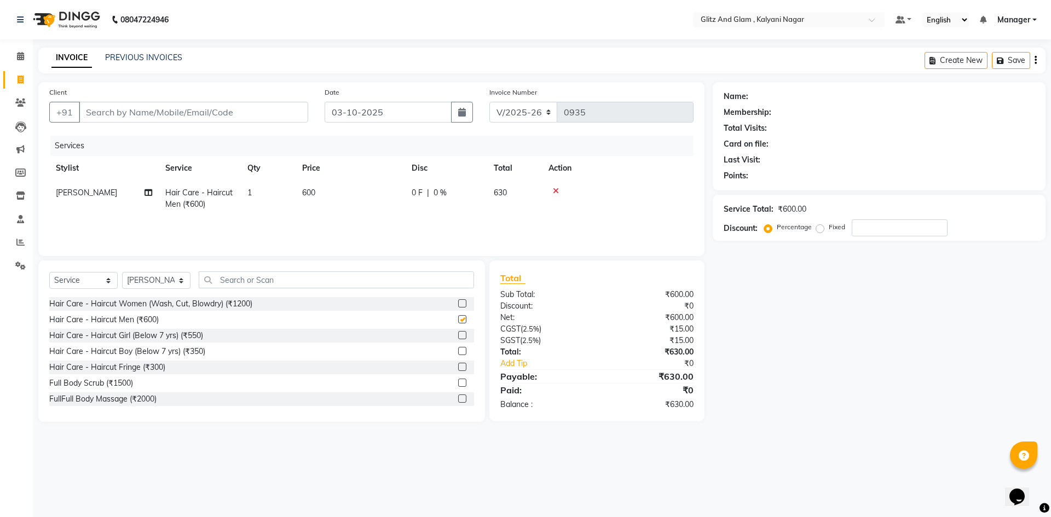
checkbox input "false"
click at [244, 279] on input "text" at bounding box center [336, 280] width 275 height 17
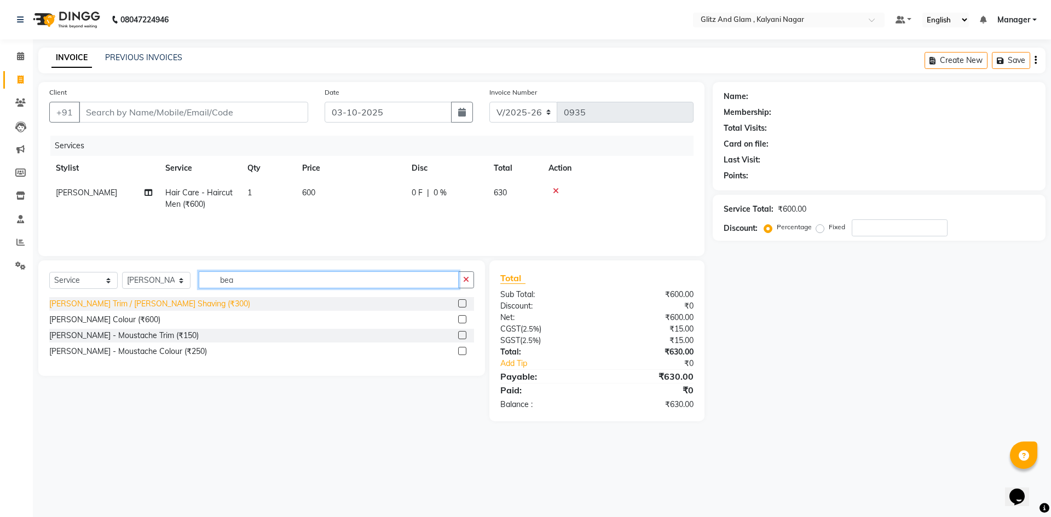
type input "bea"
click at [189, 302] on div "[PERSON_NAME] Trim / [PERSON_NAME] Shaving (₹300)" at bounding box center [149, 303] width 201 height 11
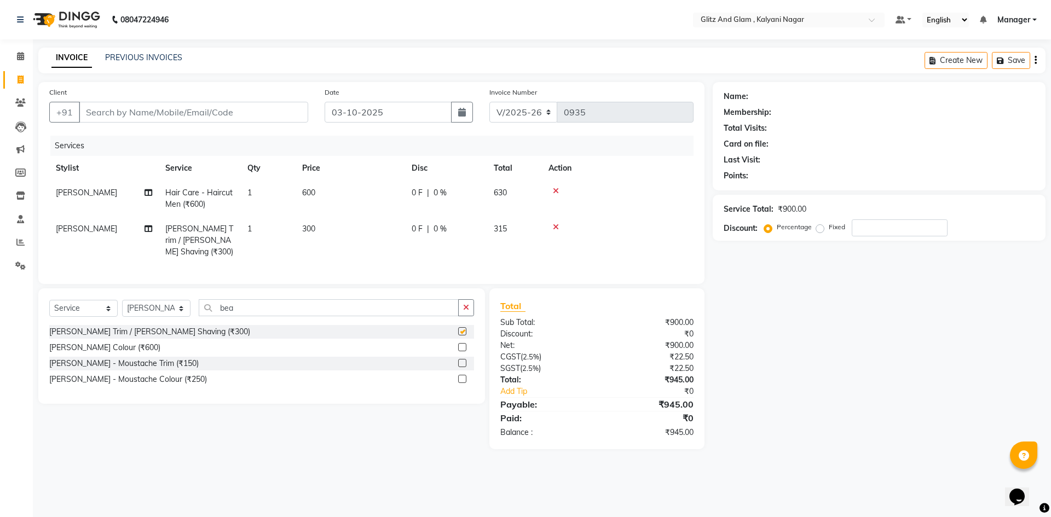
checkbox input "false"
click at [247, 316] on input "bea" at bounding box center [329, 307] width 260 height 17
type input "b"
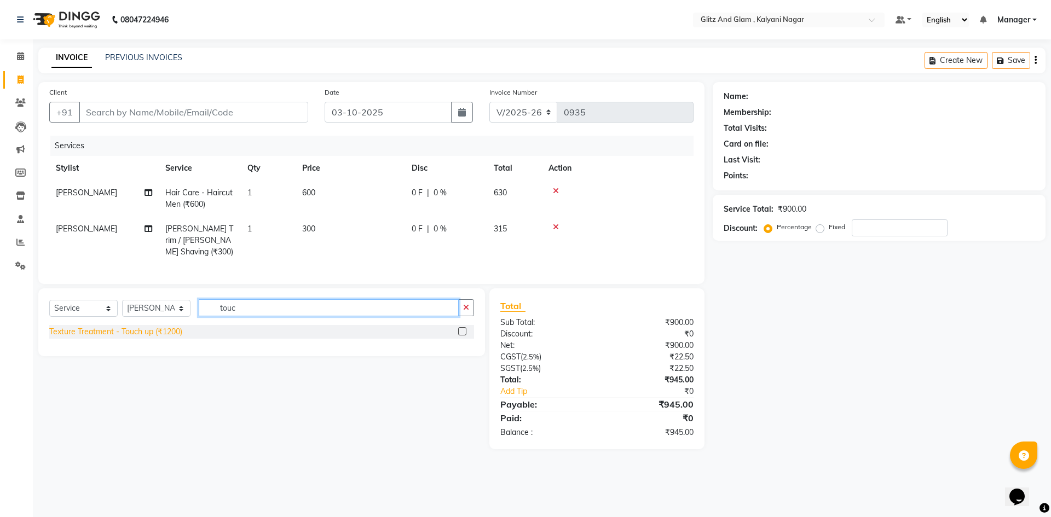
type input "touc"
click at [174, 338] on div "Texture Treatment - Touch up (₹1200)" at bounding box center [115, 331] width 133 height 11
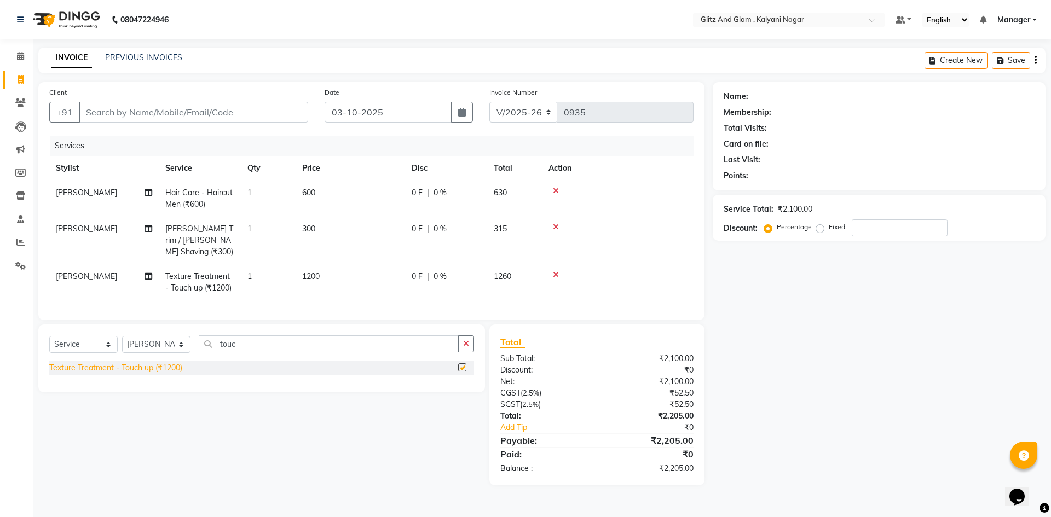
checkbox input "false"
click at [156, 109] on input "Client" at bounding box center [193, 112] width 229 height 21
type input "9"
type input "0"
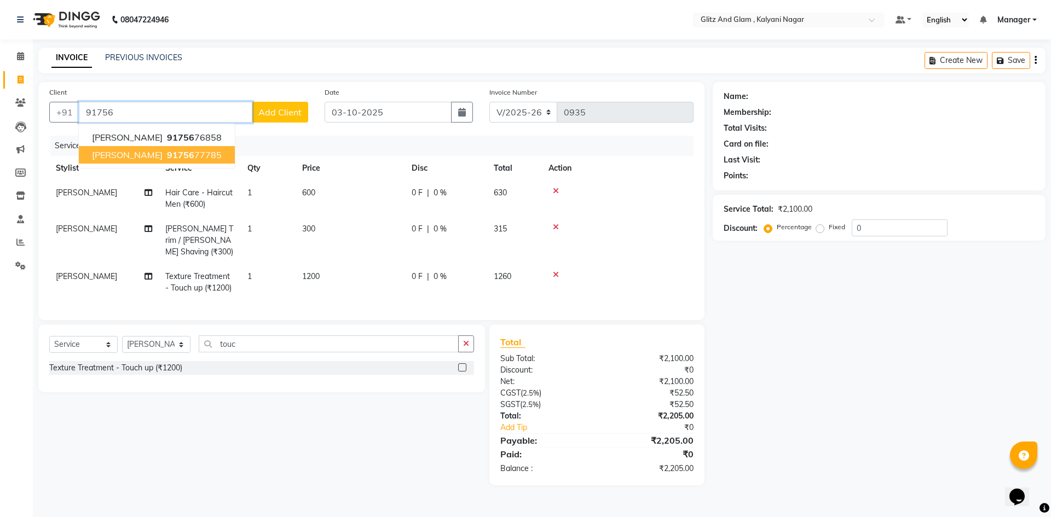
click at [181, 154] on span "91756" at bounding box center [180, 154] width 27 height 11
type input "9175677785"
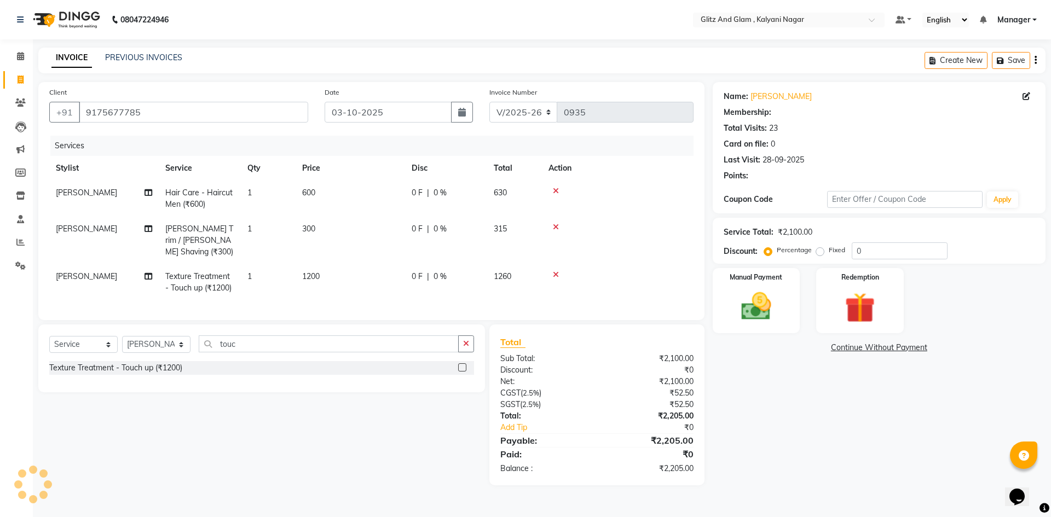
select select "1: Object"
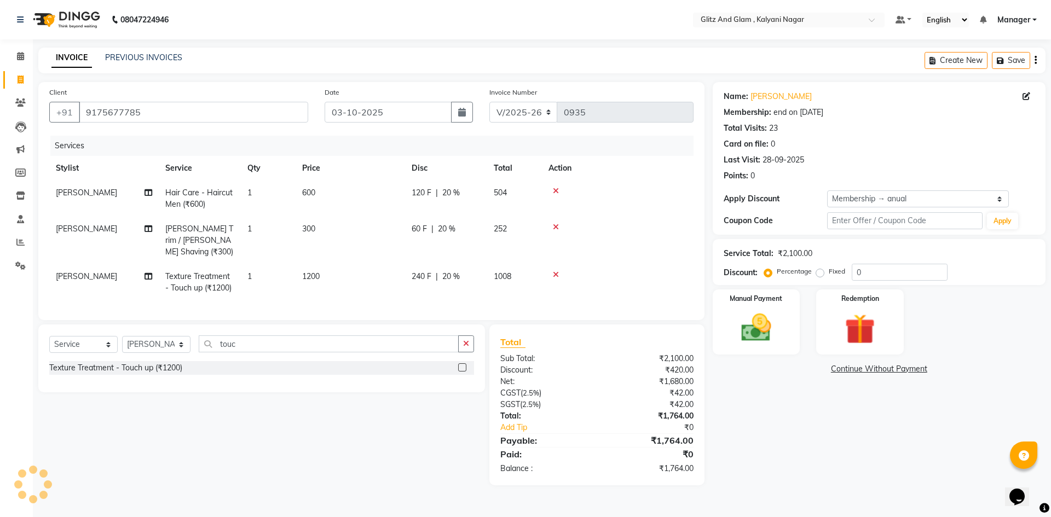
type input "20"
click at [766, 308] on div "Manual Payment" at bounding box center [756, 322] width 91 height 67
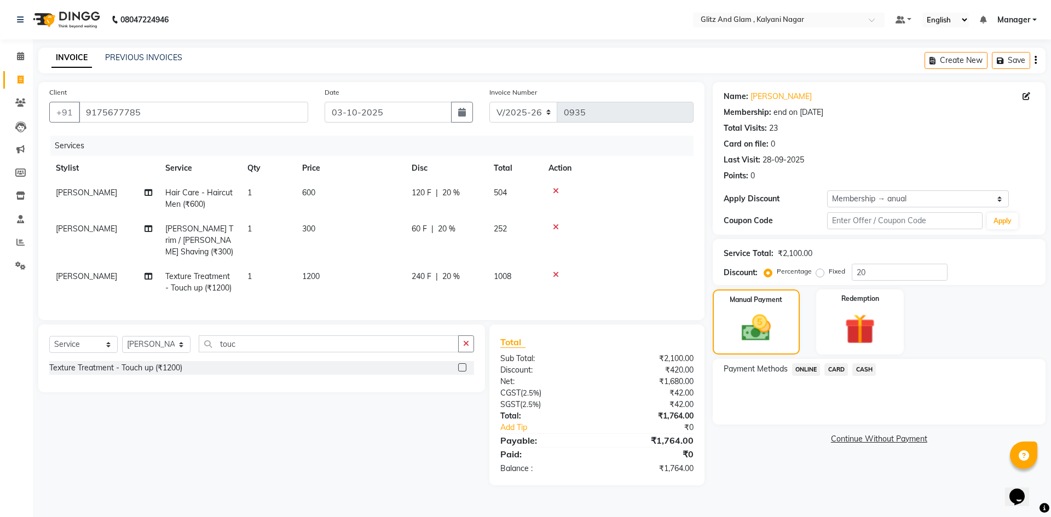
drag, startPoint x: 801, startPoint y: 366, endPoint x: 811, endPoint y: 377, distance: 14.3
click at [802, 367] on span "ONLINE" at bounding box center [806, 370] width 28 height 13
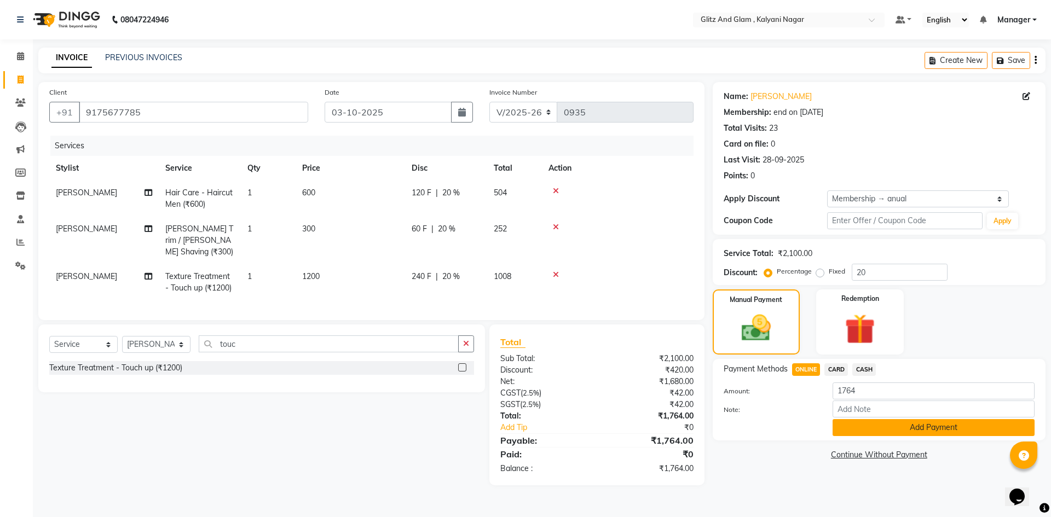
click at [881, 432] on button "Add Payment" at bounding box center [934, 427] width 202 height 17
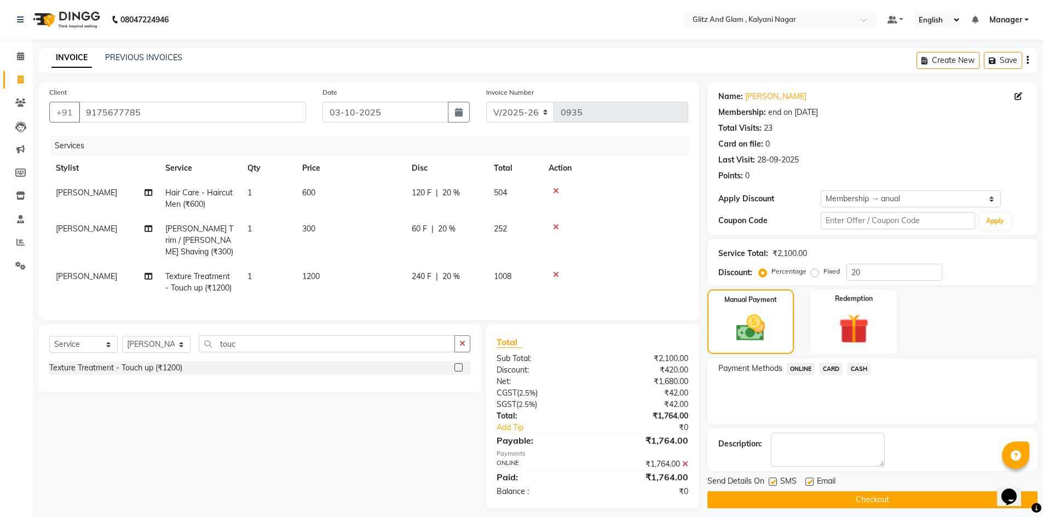
click at [895, 502] on button "Checkout" at bounding box center [872, 500] width 330 height 17
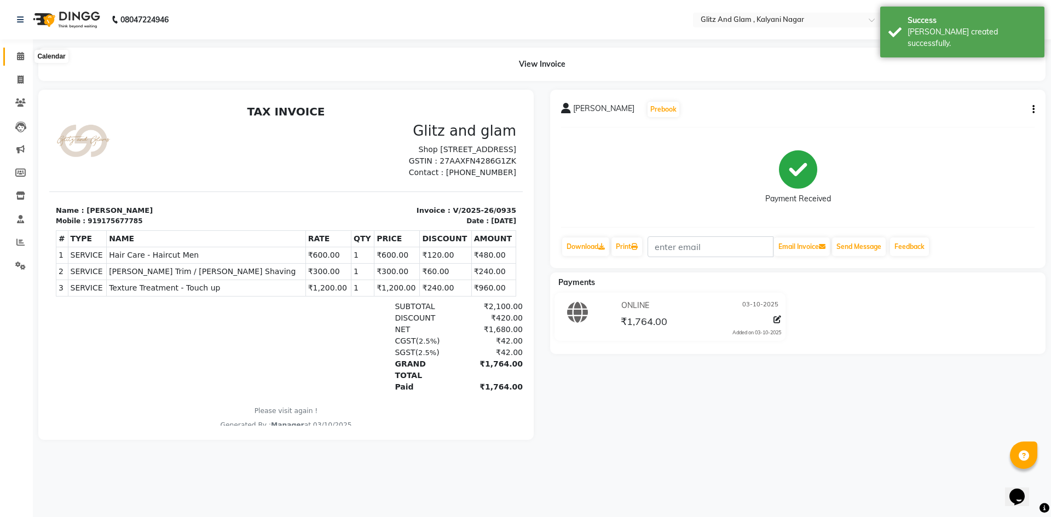
click at [22, 57] on icon at bounding box center [20, 56] width 7 height 8
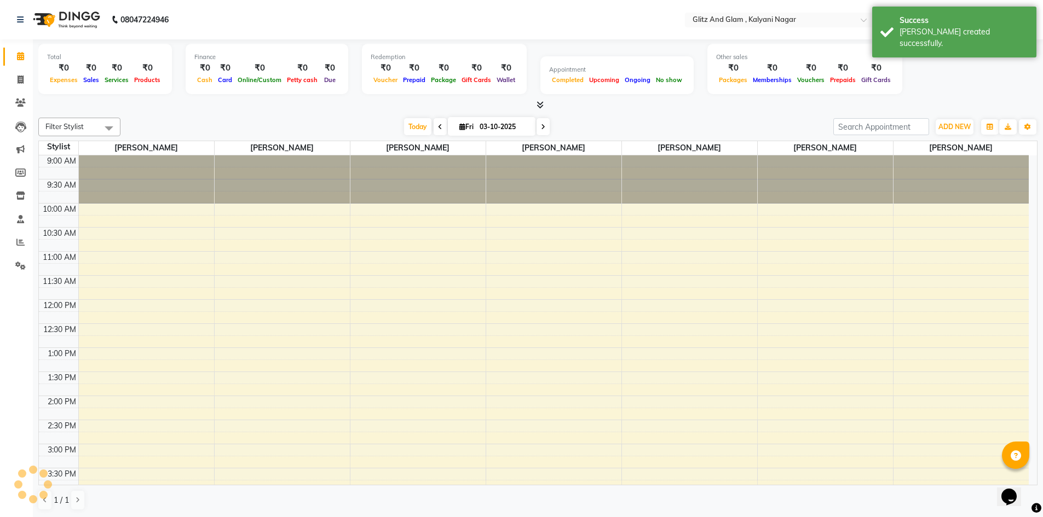
scroll to position [275, 0]
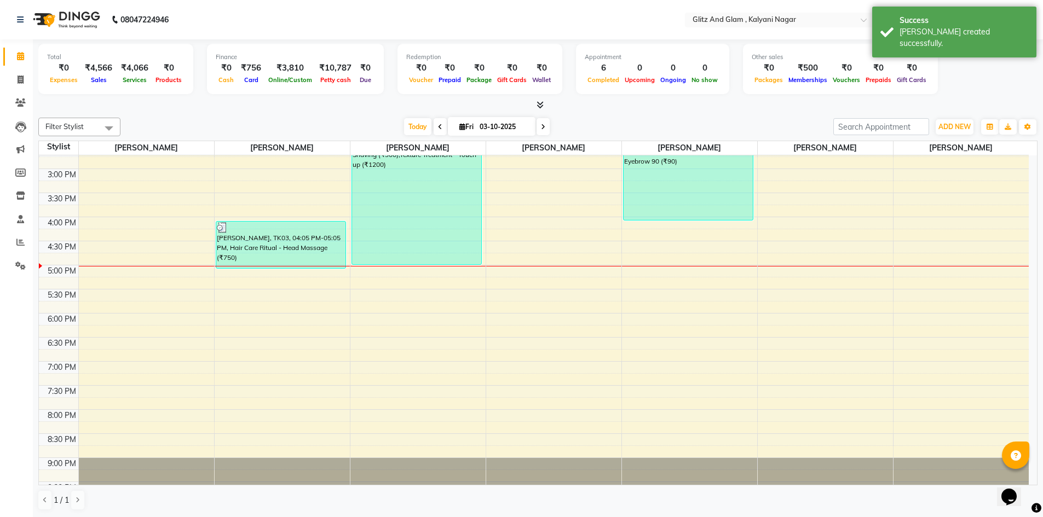
click at [539, 101] on icon at bounding box center [540, 105] width 7 height 8
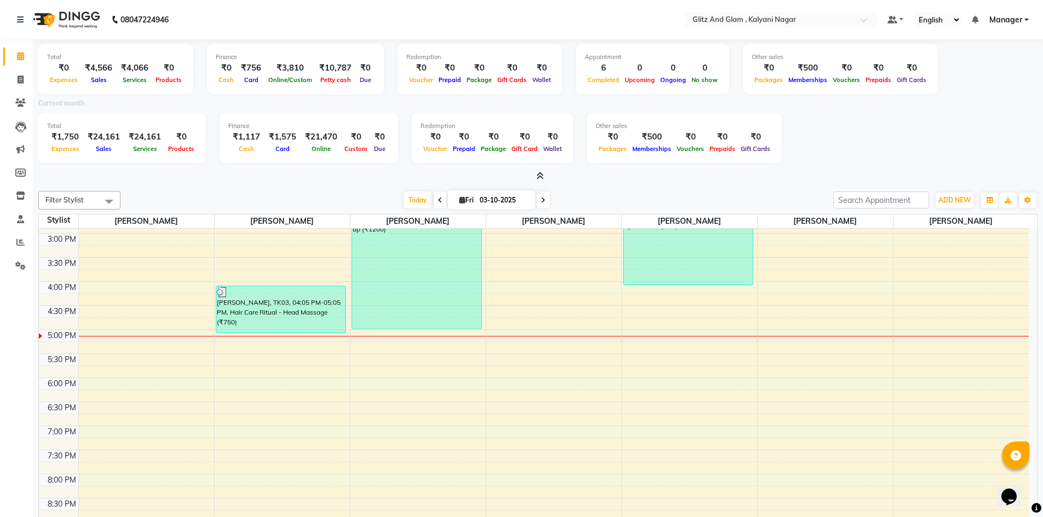
scroll to position [296, 0]
